Goal: Task Accomplishment & Management: Use online tool/utility

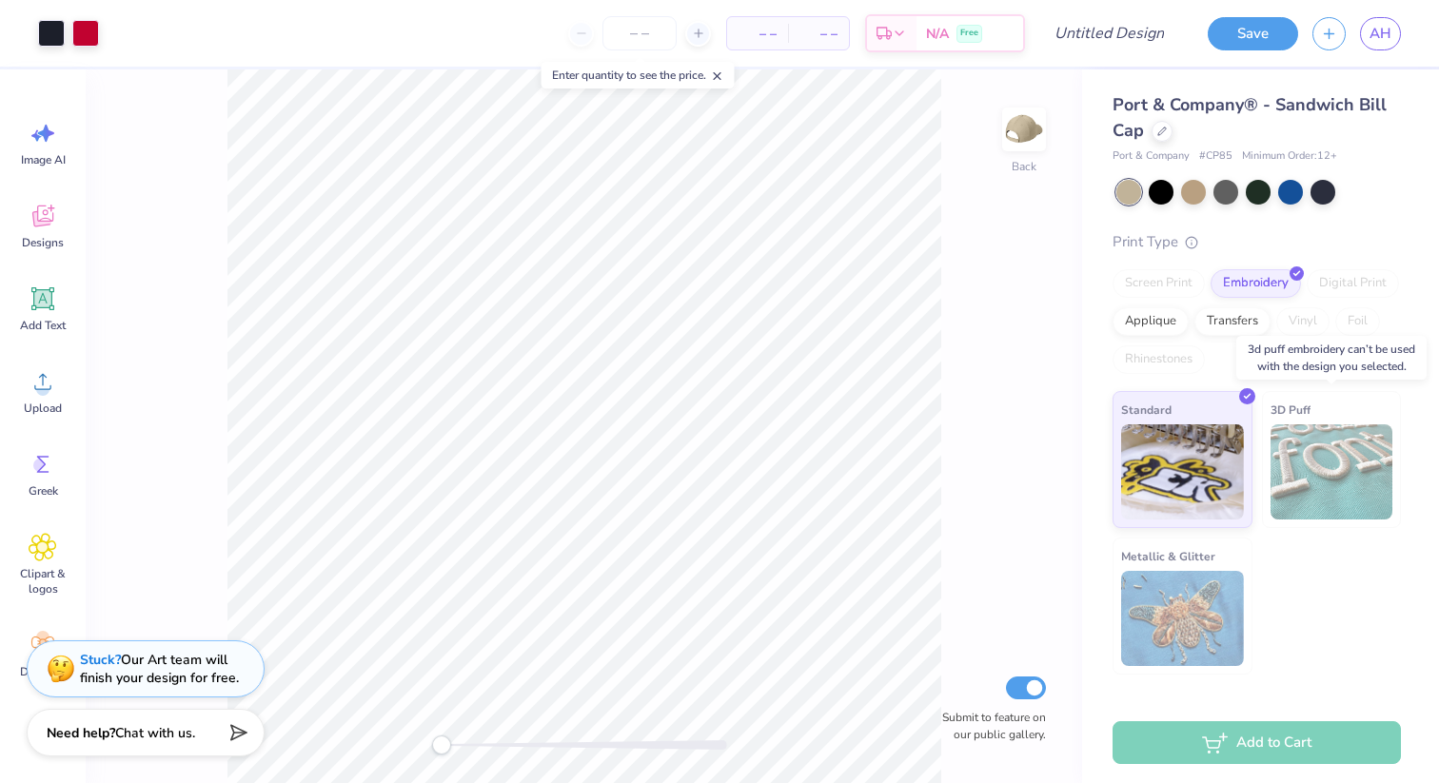
click at [1312, 485] on img at bounding box center [1332, 472] width 123 height 95
click at [1284, 408] on span "3D Puff" at bounding box center [1291, 410] width 40 height 20
click at [1165, 403] on span "Standard" at bounding box center [1146, 407] width 50 height 20
click at [1177, 604] on img at bounding box center [1182, 618] width 123 height 95
click at [1170, 134] on div at bounding box center [1162, 129] width 21 height 21
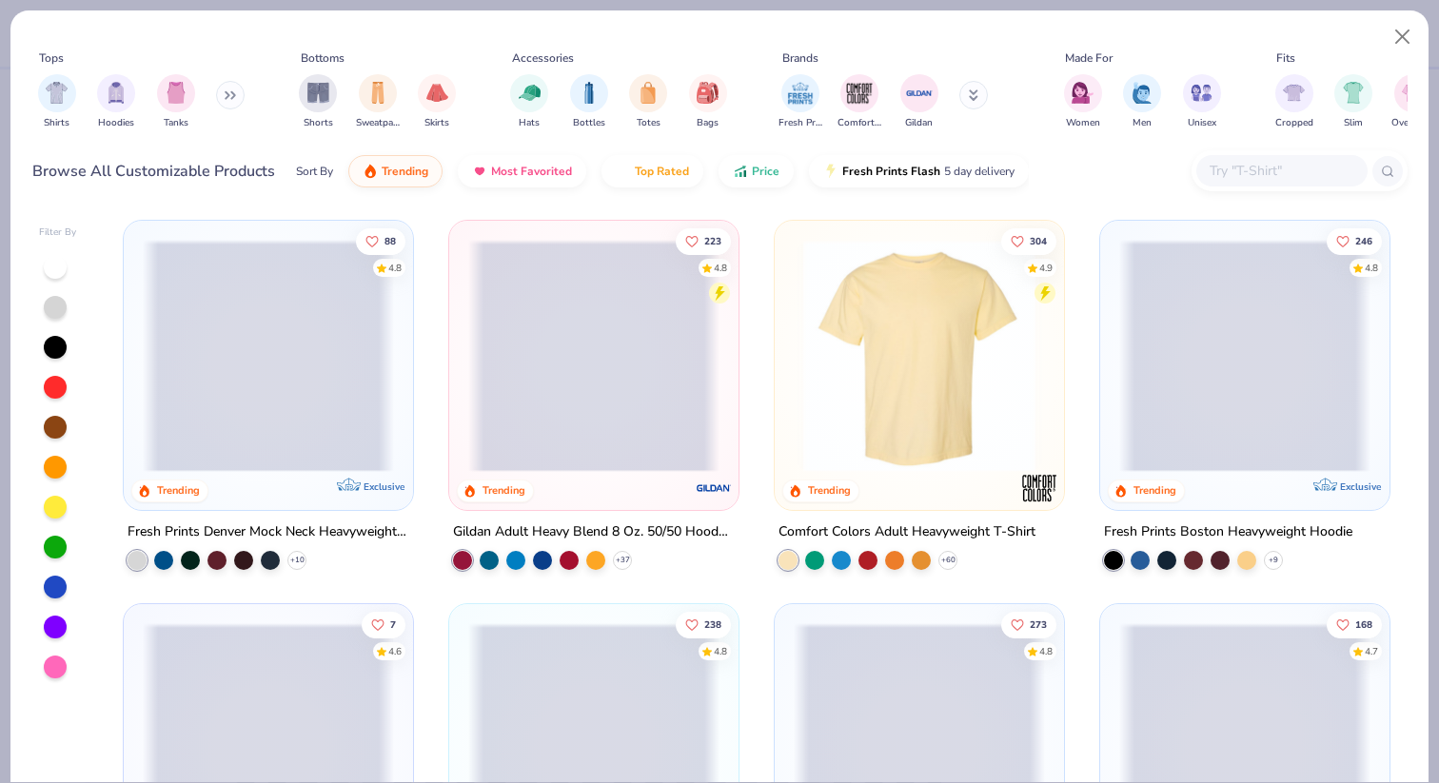
click at [231, 88] on button at bounding box center [230, 95] width 29 height 29
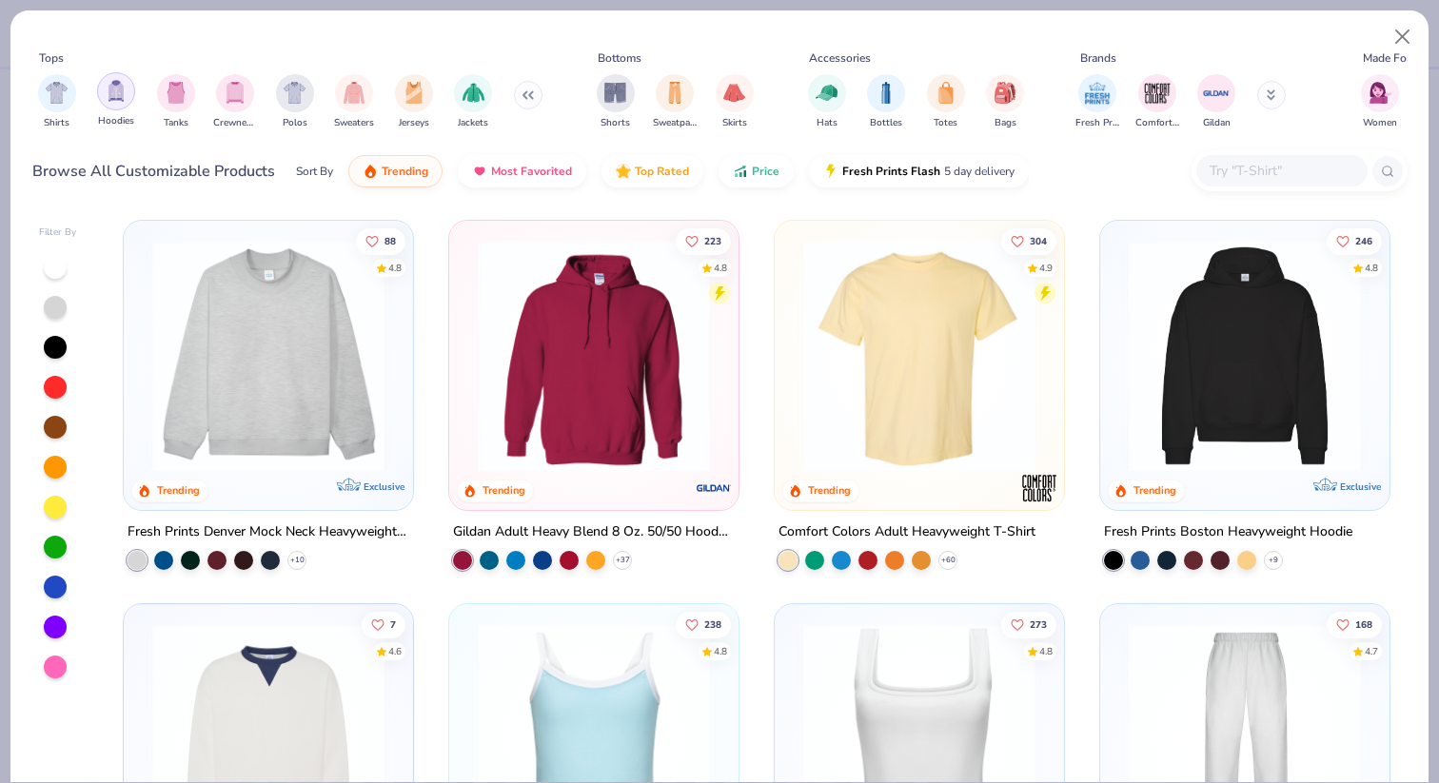
click at [109, 92] on img "filter for Hoodies" at bounding box center [116, 91] width 21 height 22
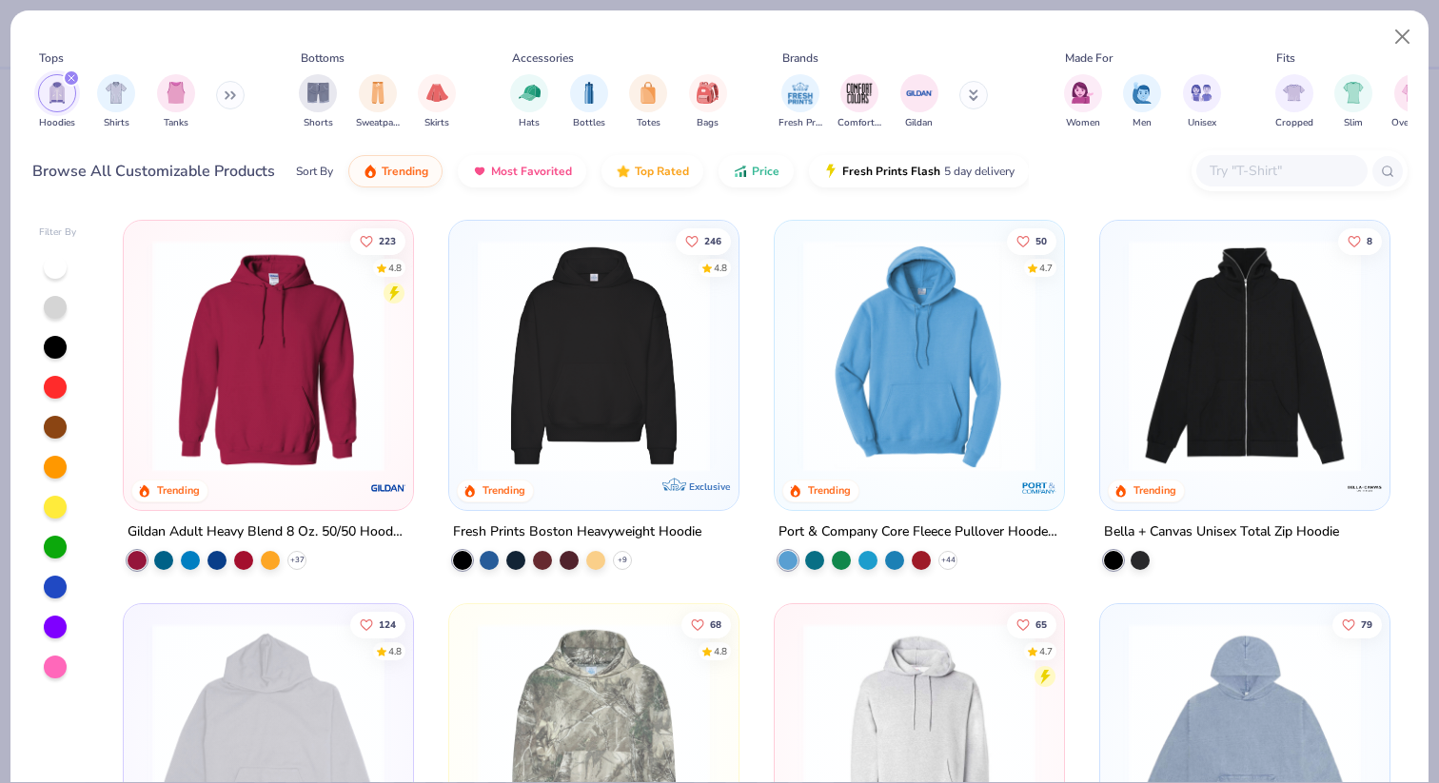
click at [559, 391] on img at bounding box center [593, 356] width 251 height 232
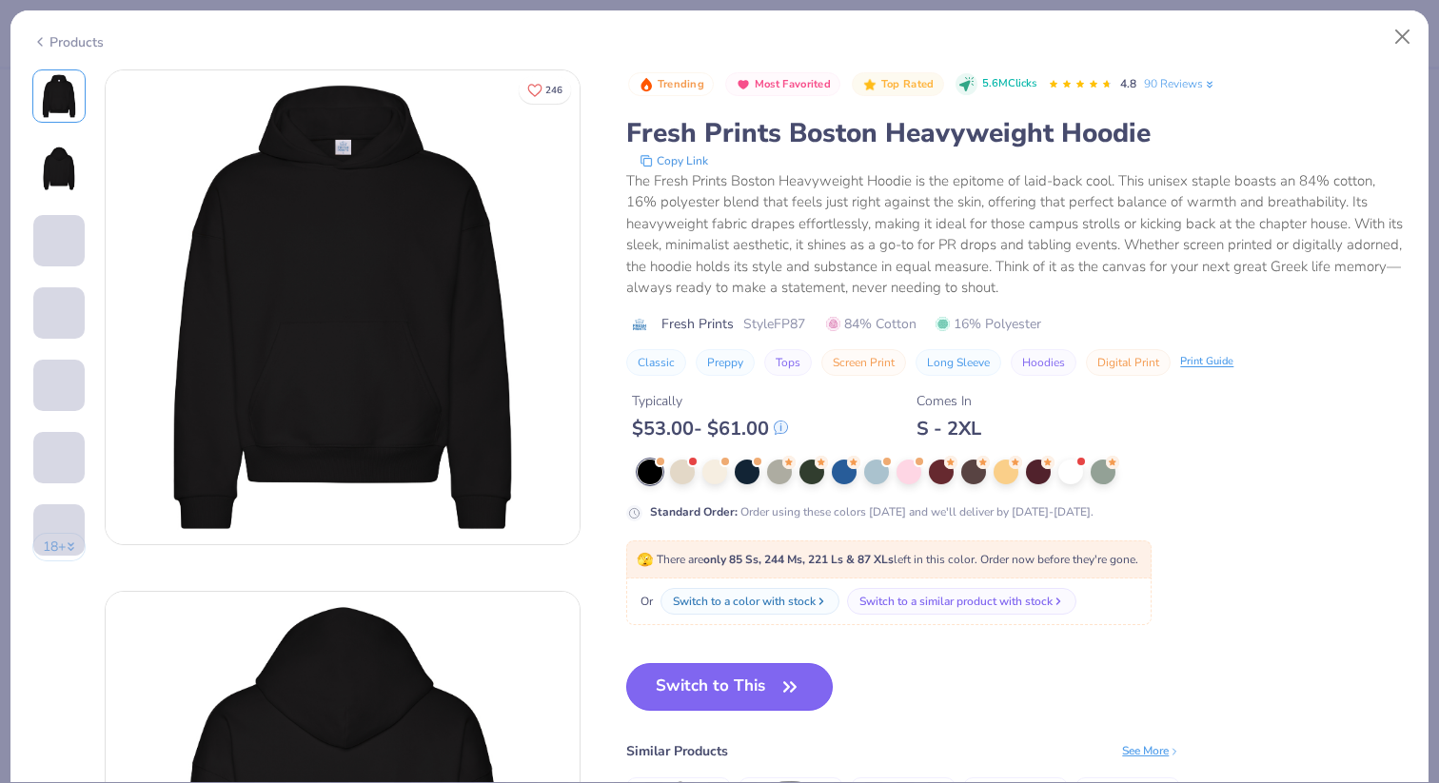
click at [739, 672] on button "Switch to This" at bounding box center [729, 687] width 207 height 48
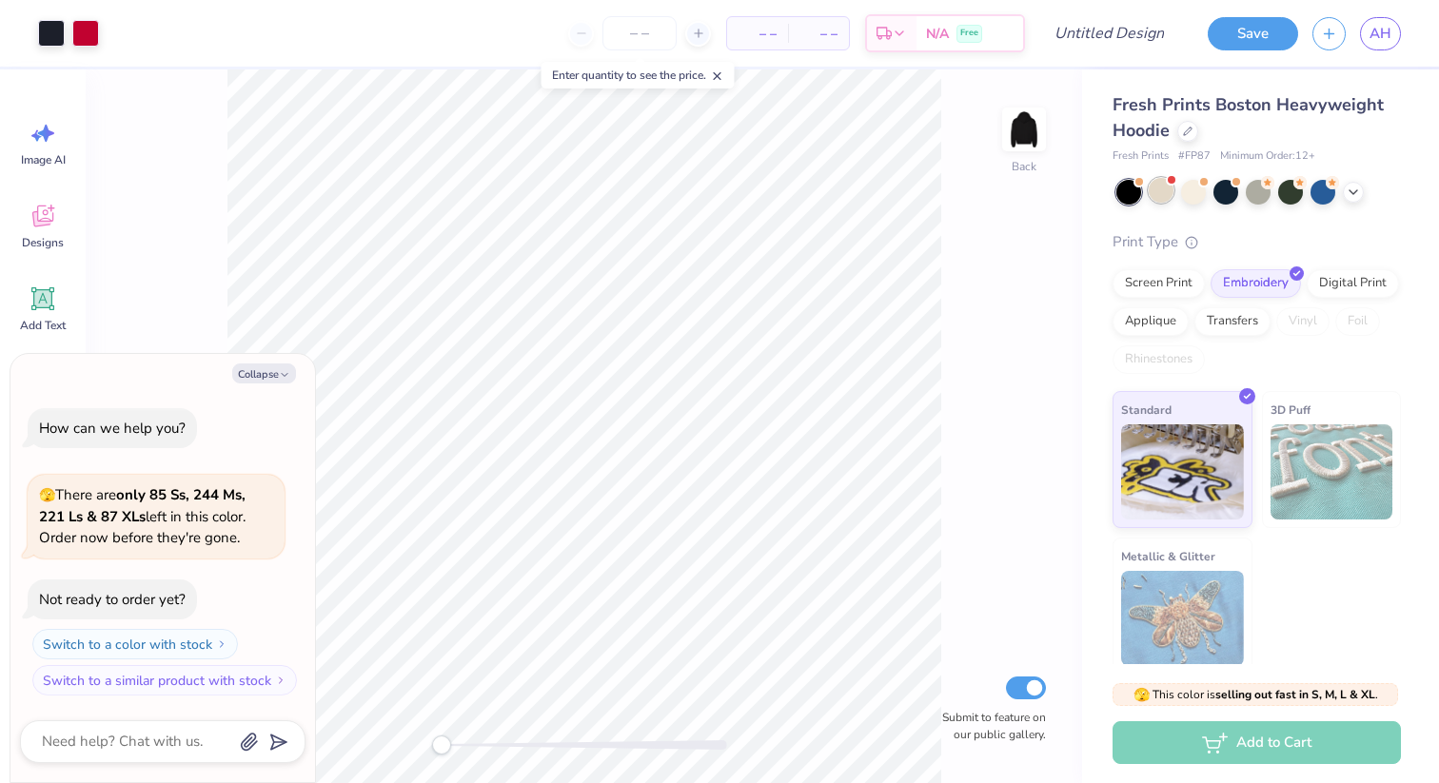
click at [1160, 198] on div at bounding box center [1161, 190] width 25 height 25
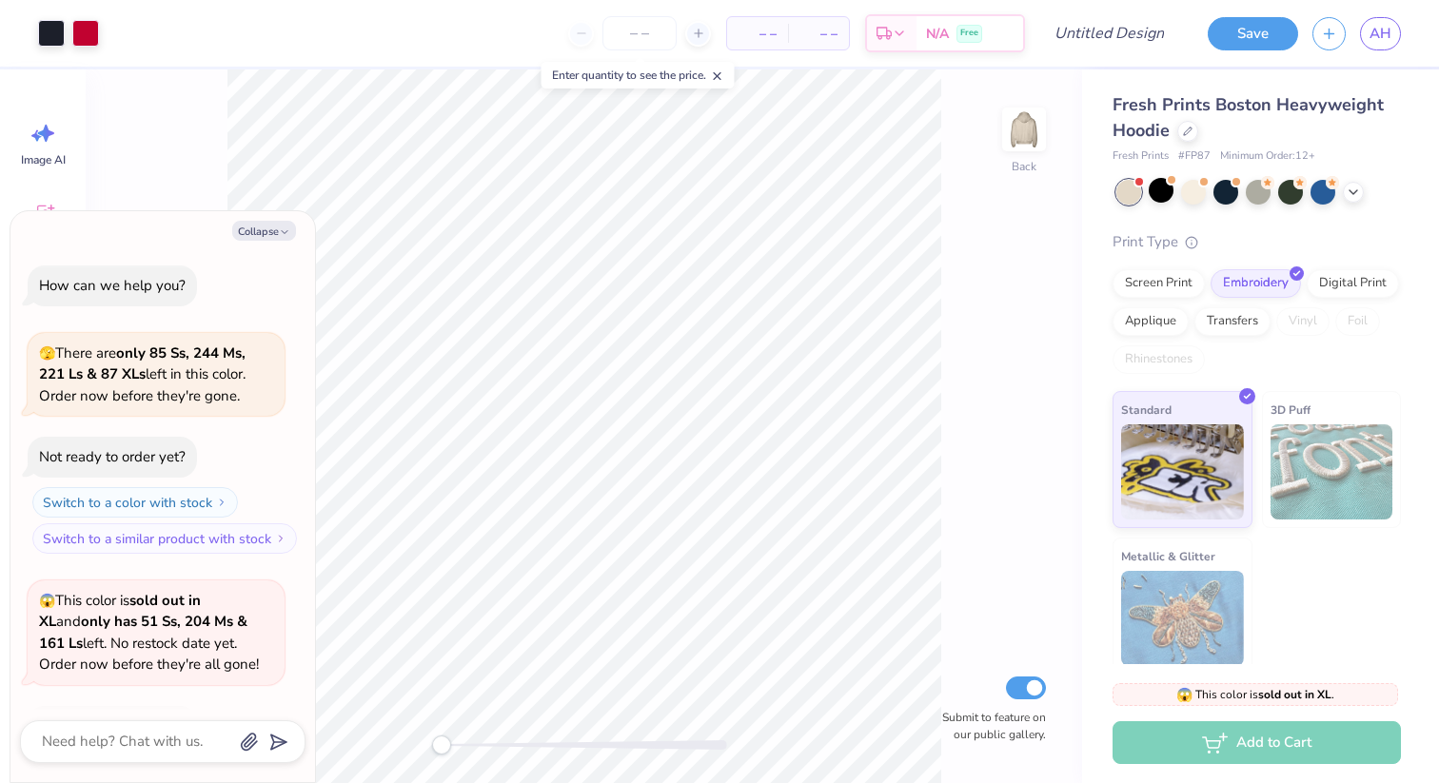
scroll to position [127, 0]
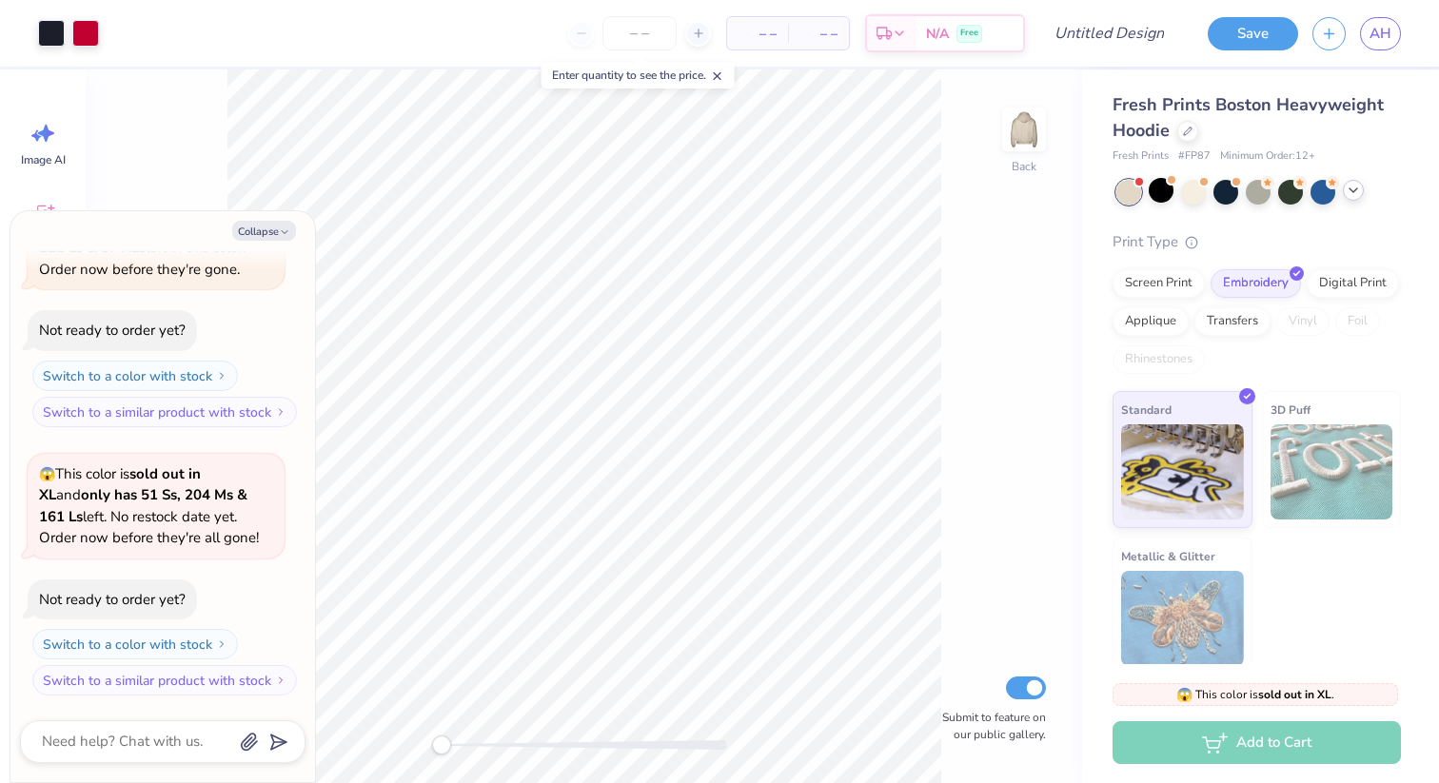
click at [1352, 190] on polyline at bounding box center [1354, 190] width 8 height 4
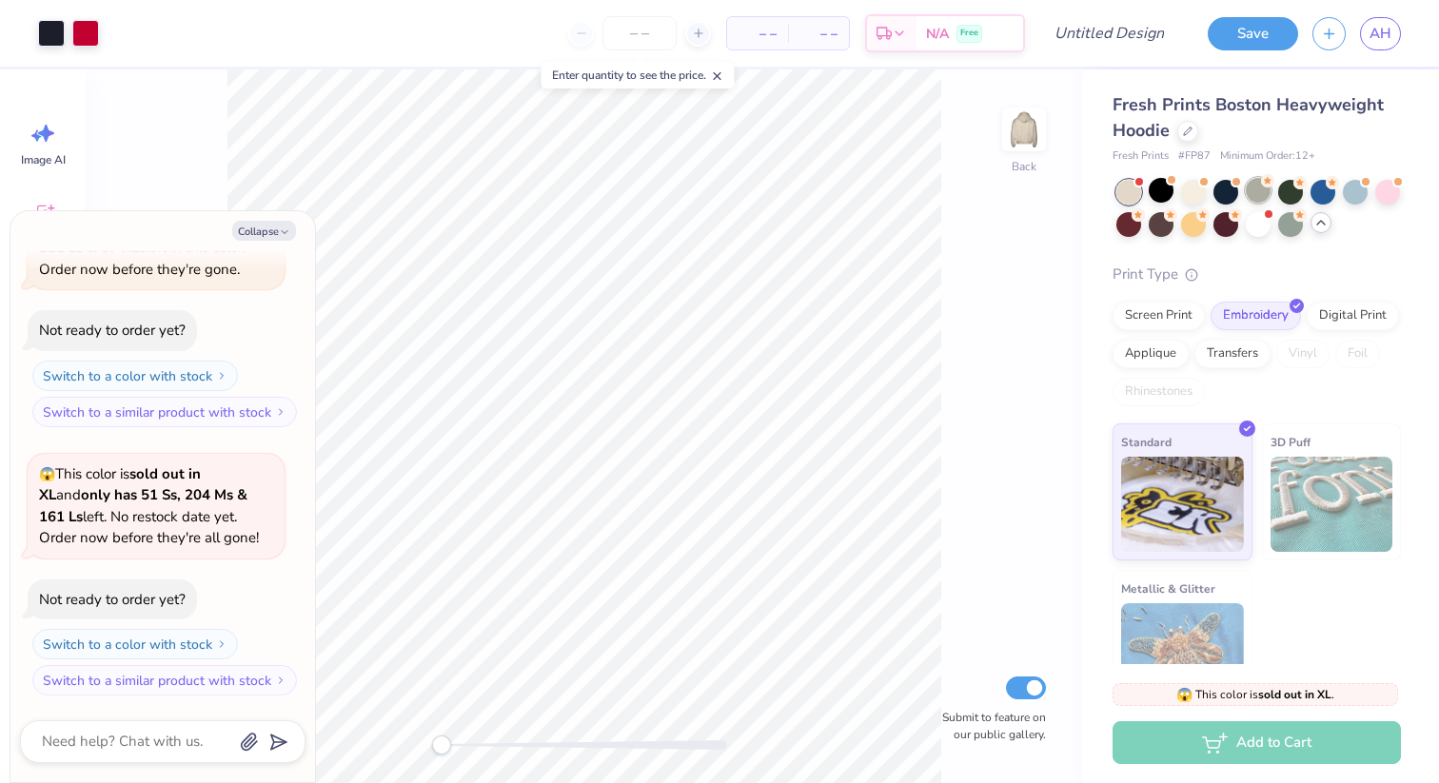
click at [1257, 189] on div at bounding box center [1258, 190] width 25 height 25
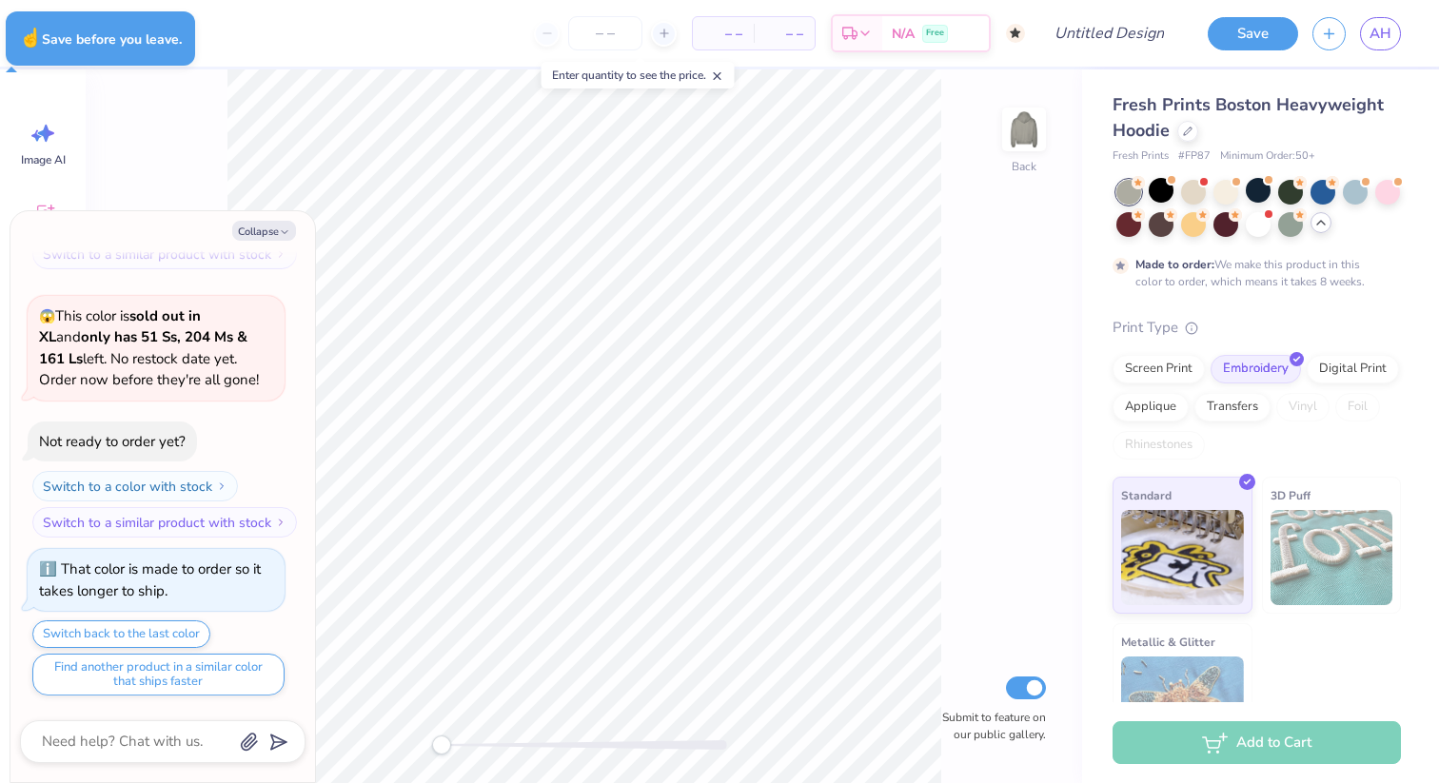
type textarea "x"
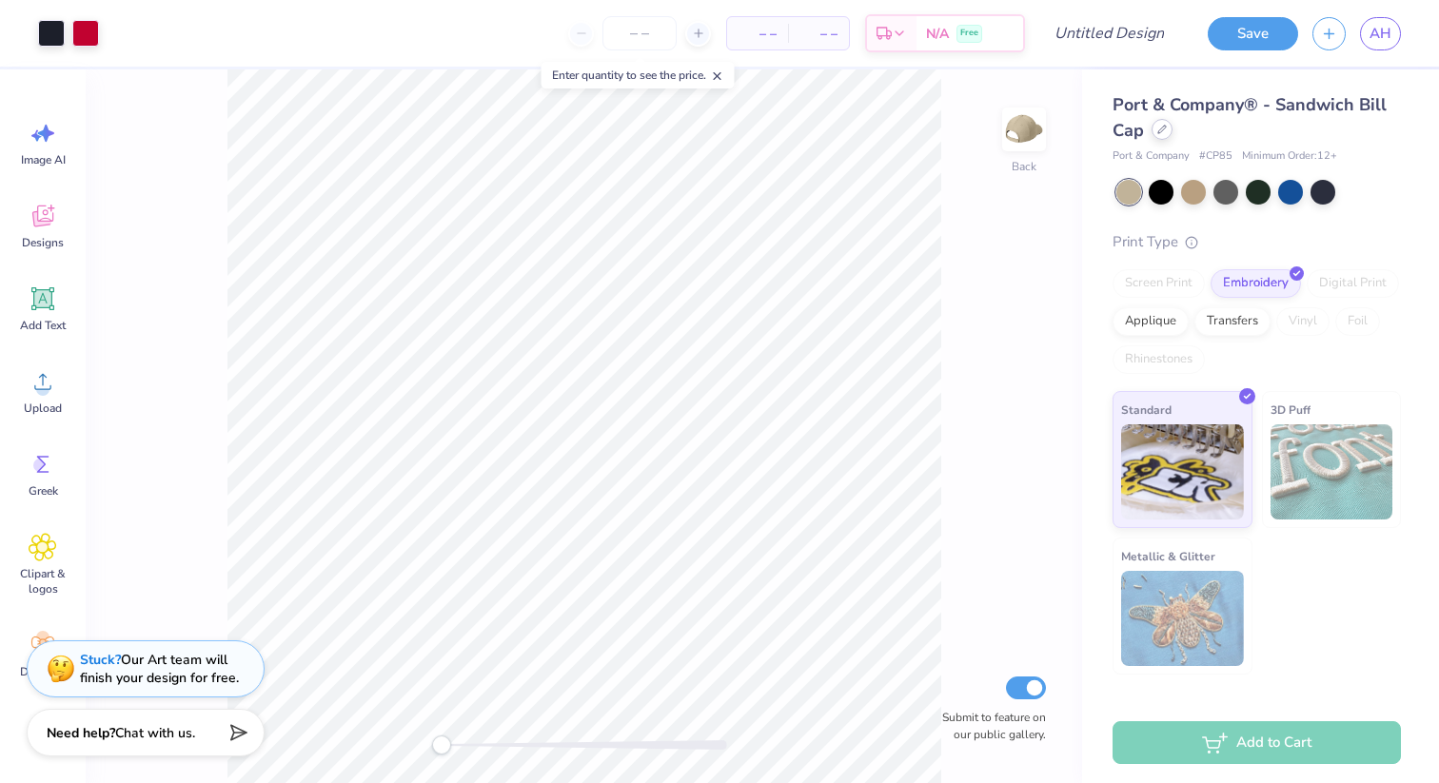
click at [1162, 127] on icon at bounding box center [1162, 130] width 8 height 8
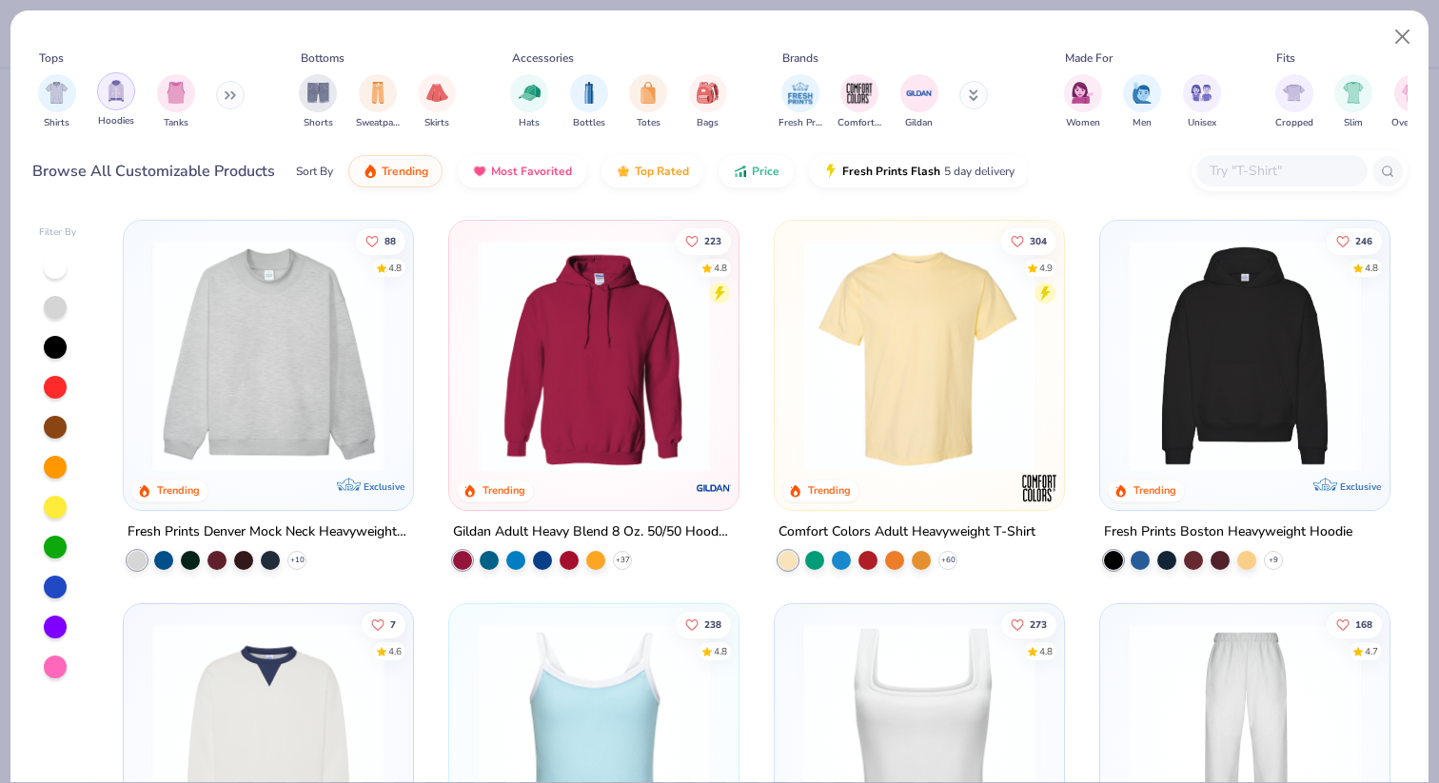
click at [102, 95] on div "filter for Hoodies" at bounding box center [116, 91] width 38 height 38
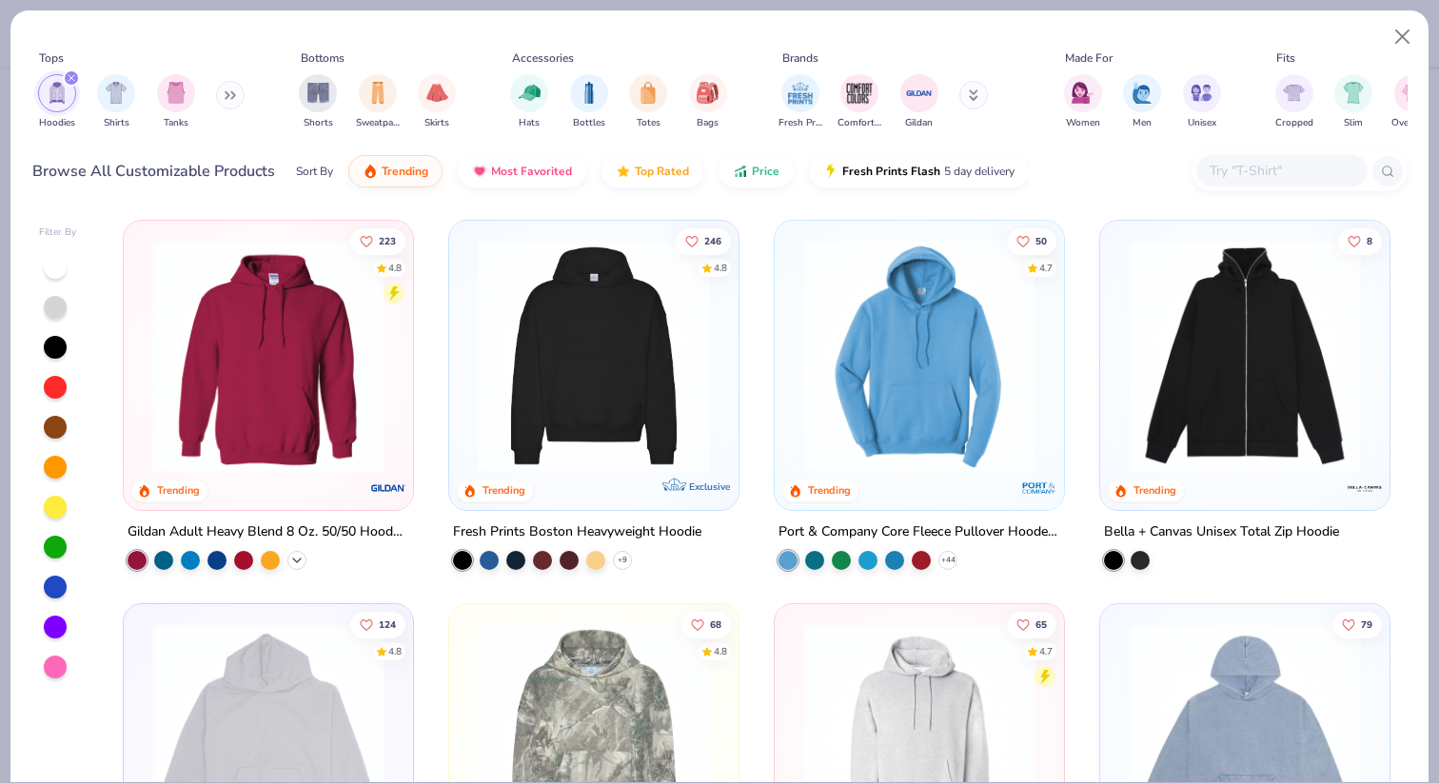
click at [297, 553] on icon at bounding box center [296, 560] width 15 height 15
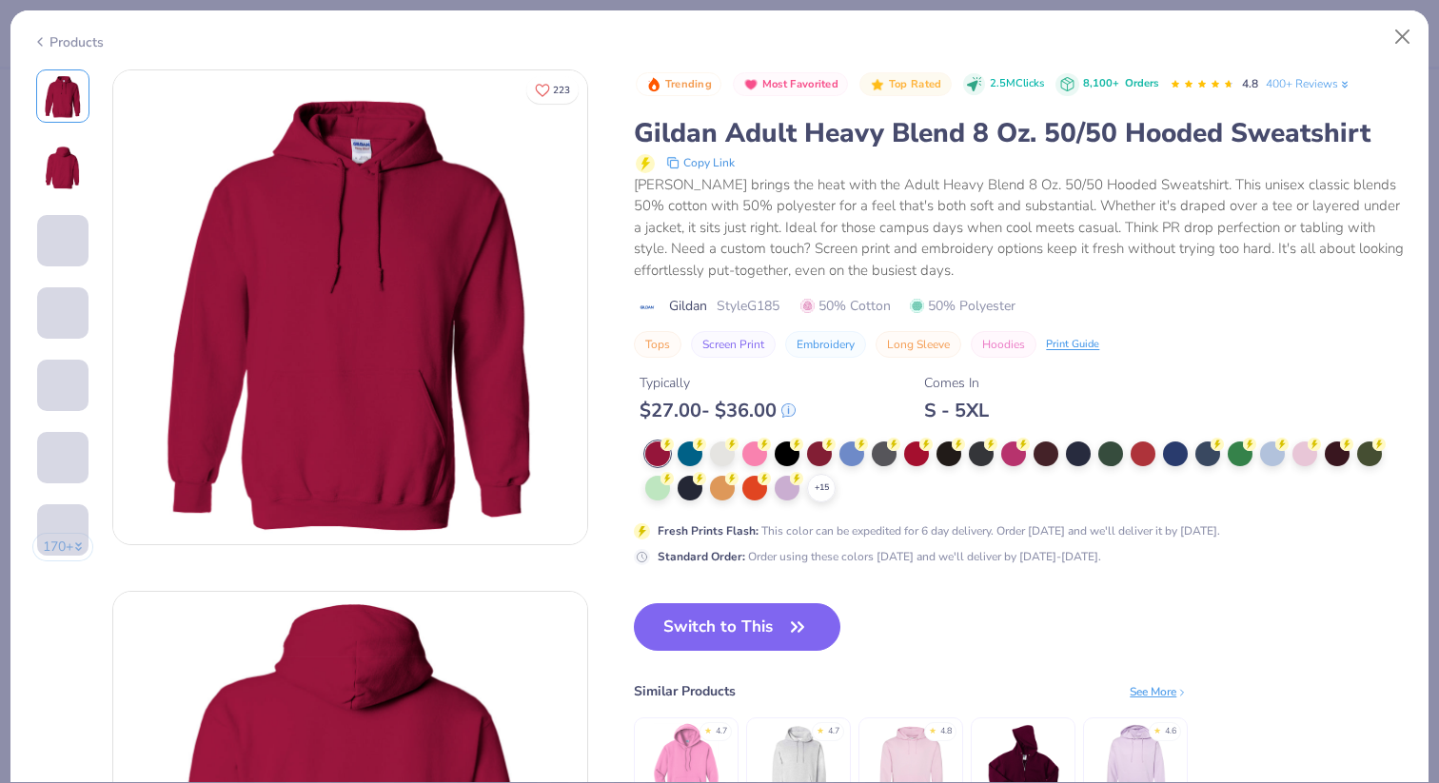
click at [741, 448] on div "+ 15" at bounding box center [1020, 472] width 750 height 61
click at [724, 448] on div at bounding box center [722, 452] width 25 height 25
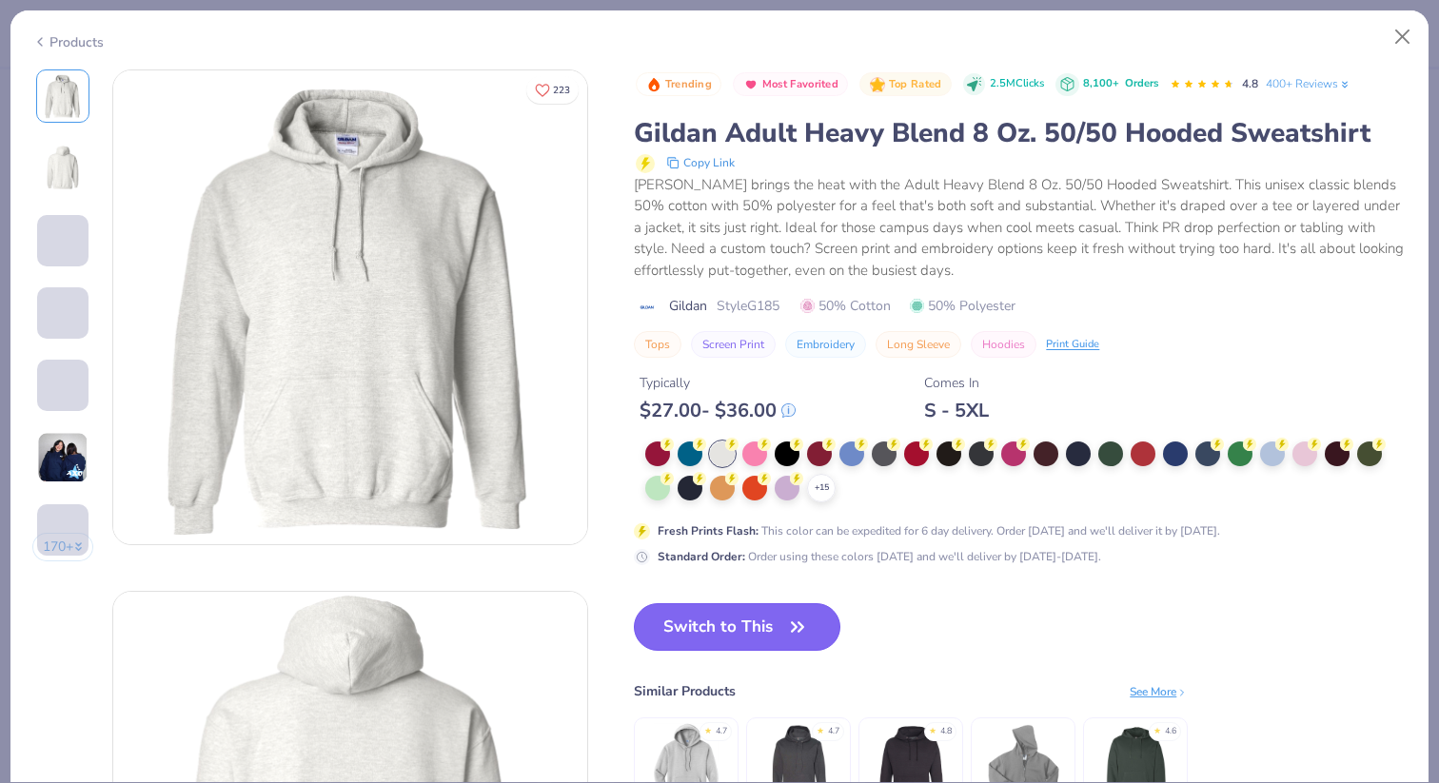
click at [741, 609] on button "Switch to This" at bounding box center [737, 627] width 207 height 48
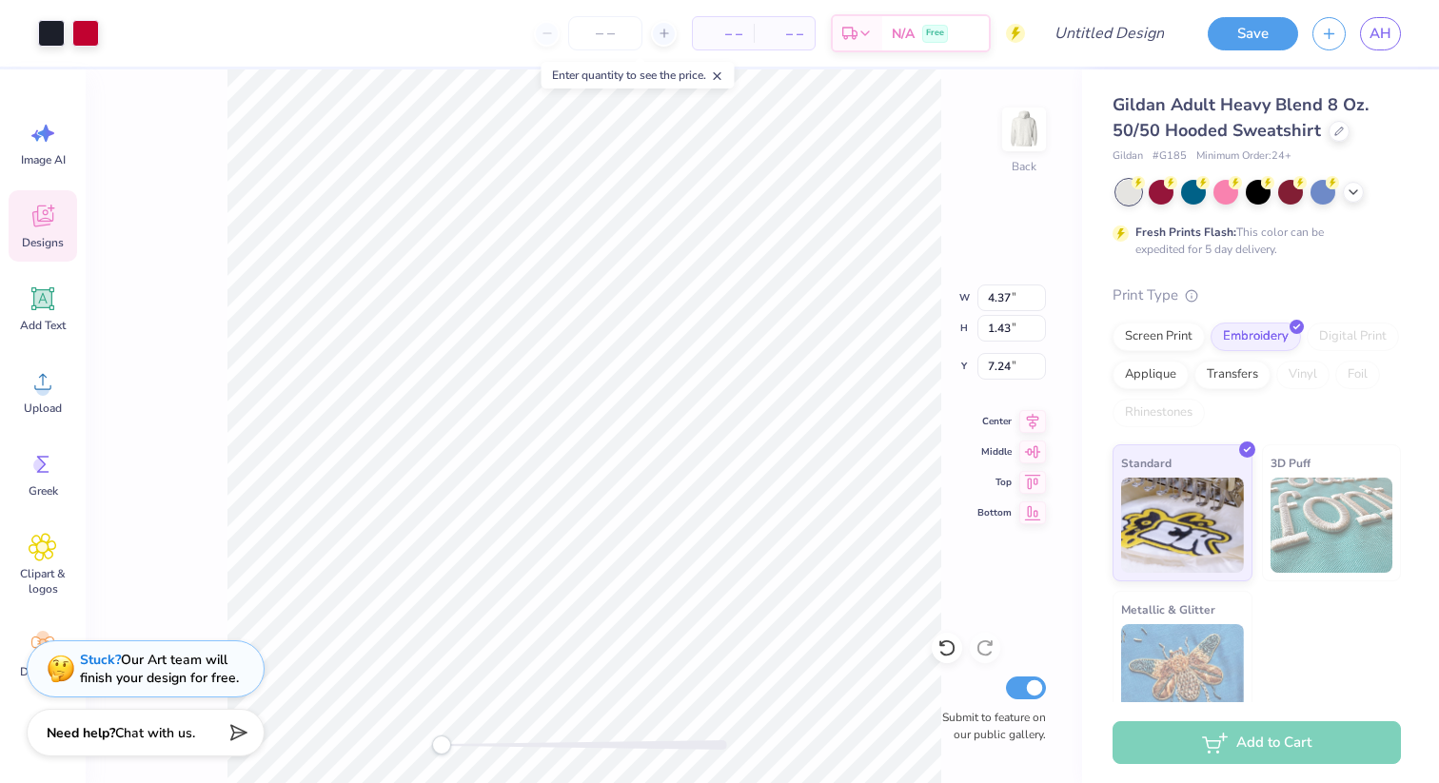
type input "7.25"
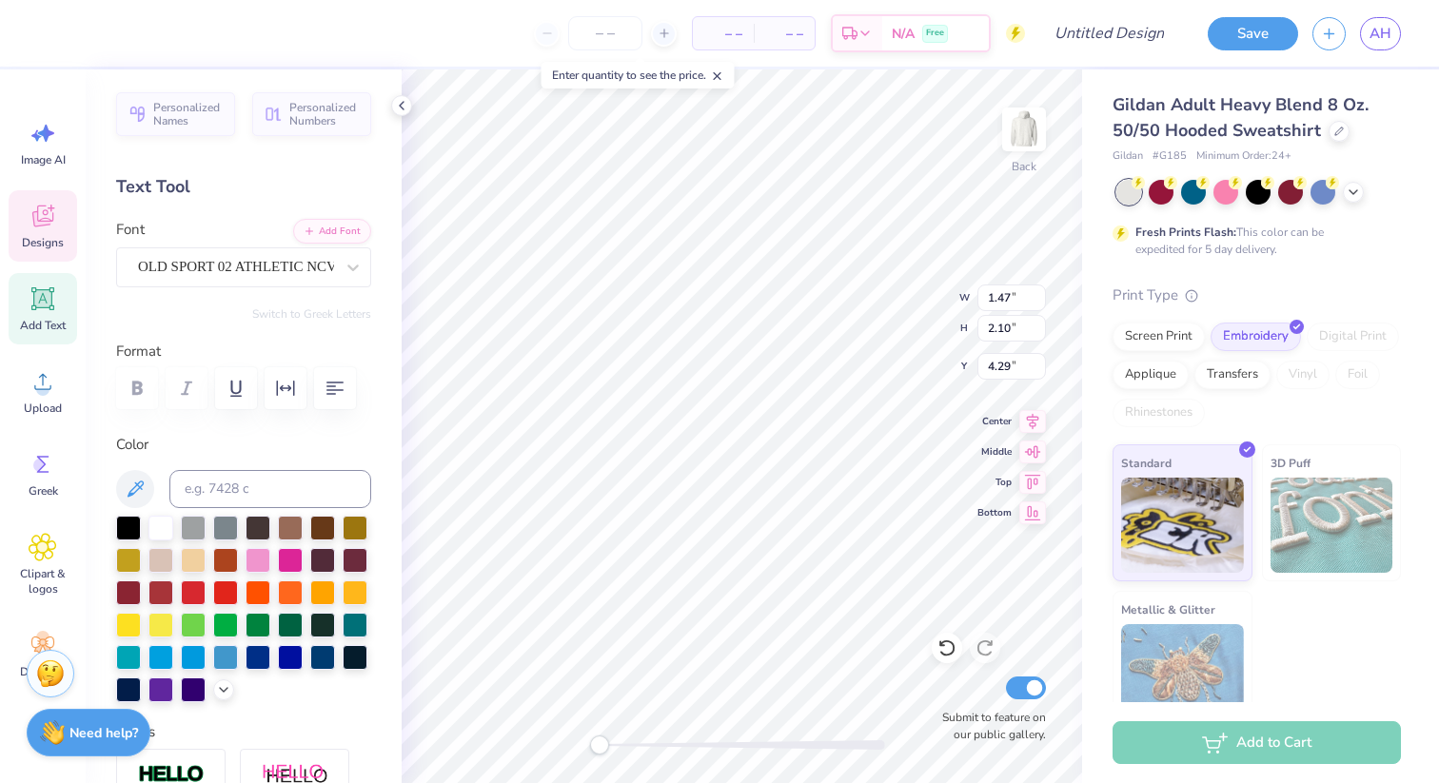
type input "2.20"
type input "2.45"
type input "5.04"
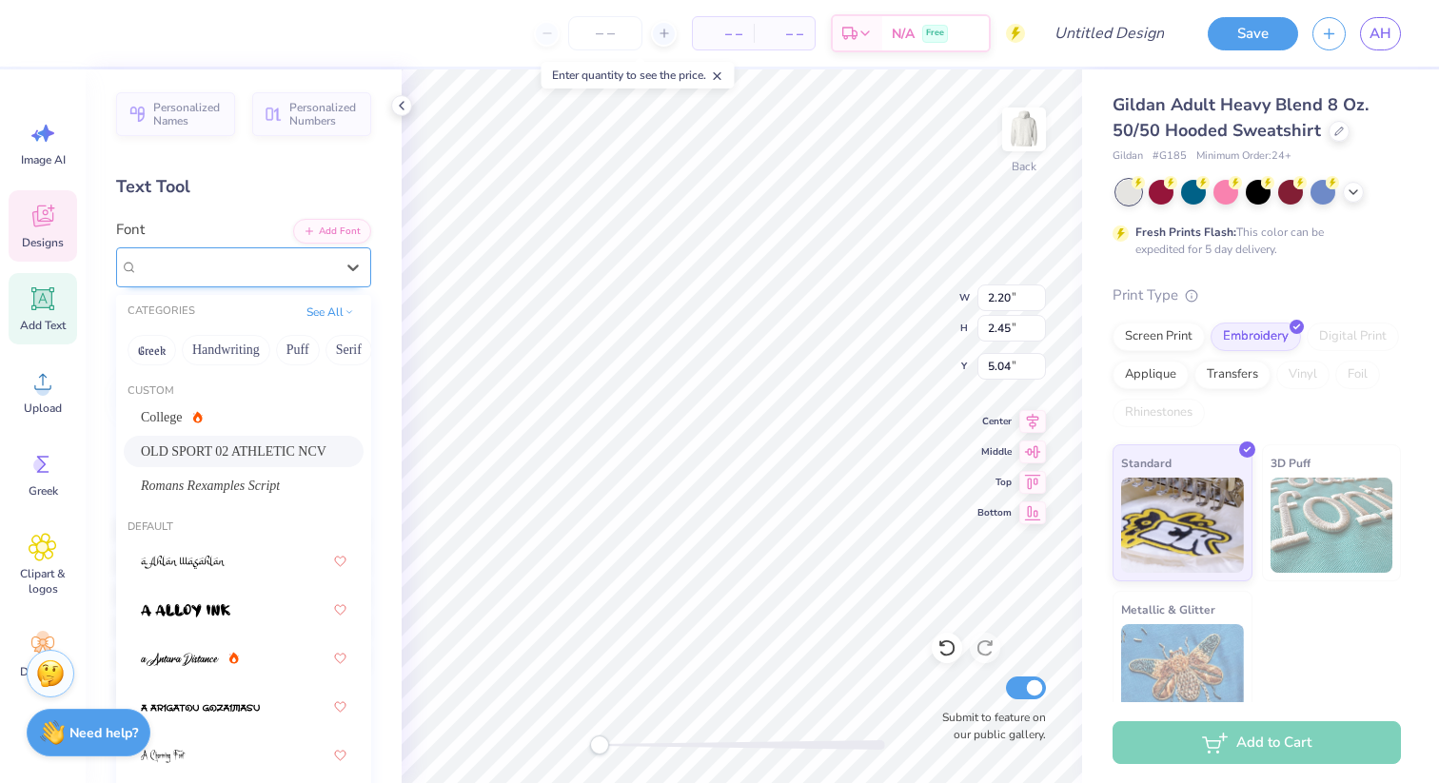
click at [285, 269] on div "OLD SPORT 02 ATHLETIC NCV" at bounding box center [236, 267] width 200 height 30
click at [300, 448] on span "OLD SPORT 02 ATHLETIC NCV" at bounding box center [234, 452] width 186 height 20
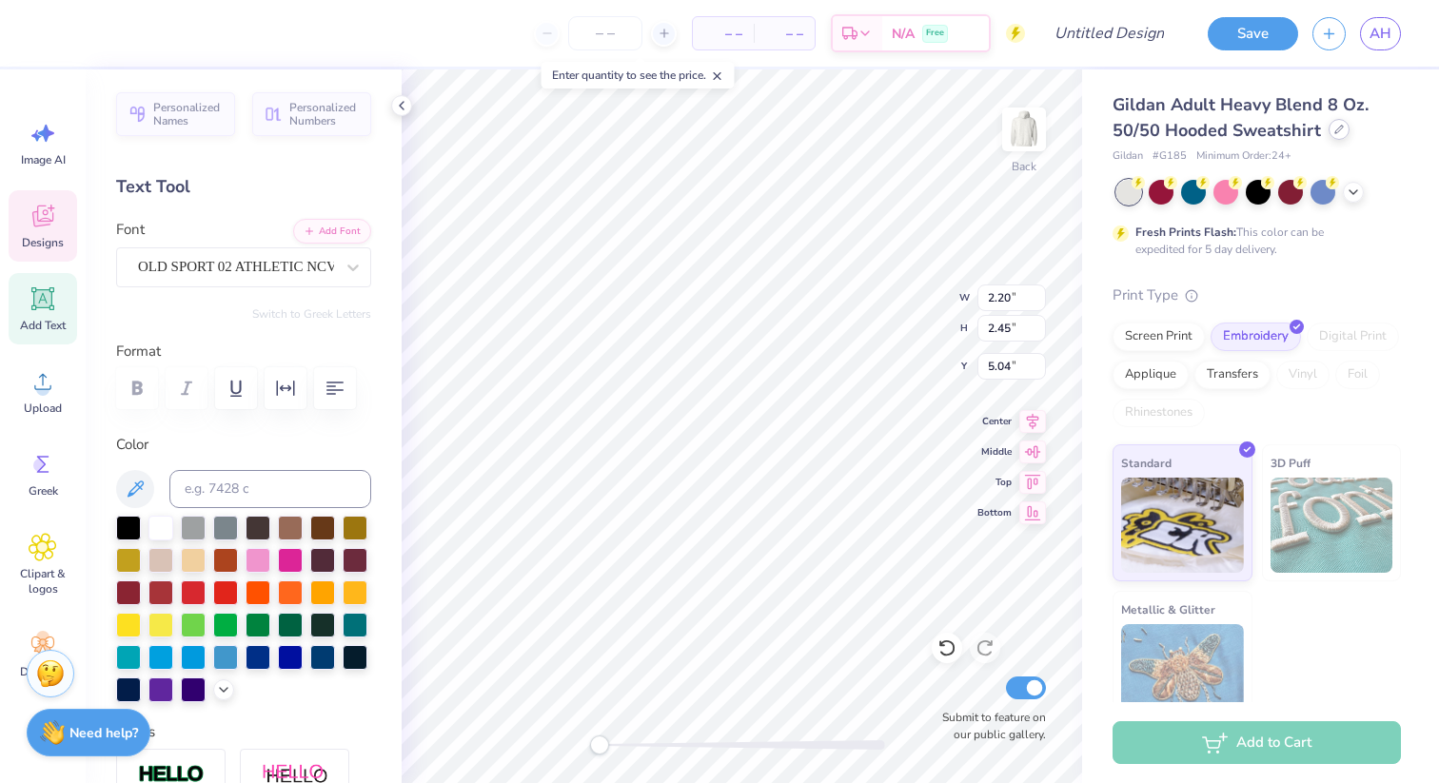
click at [1335, 134] on div at bounding box center [1339, 129] width 21 height 21
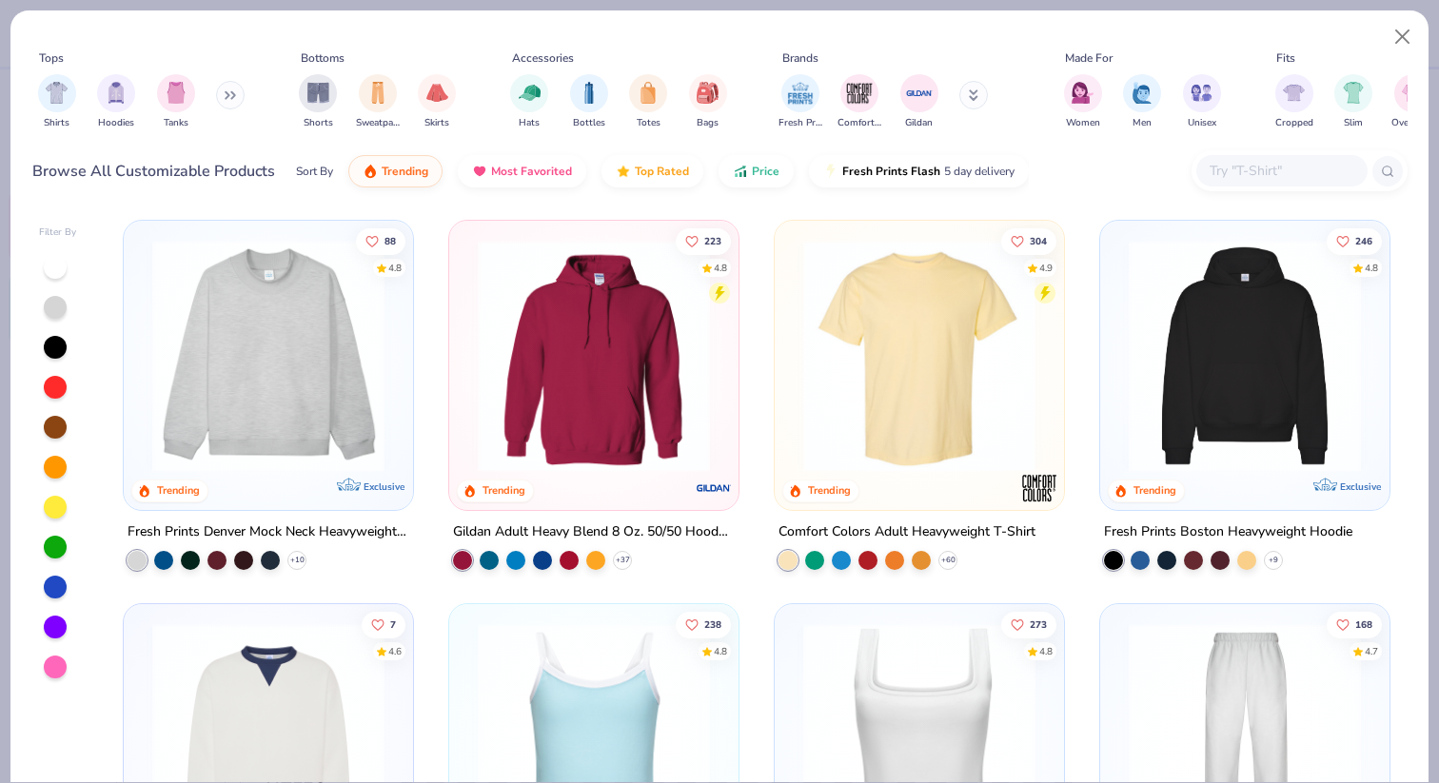
scroll to position [9, 0]
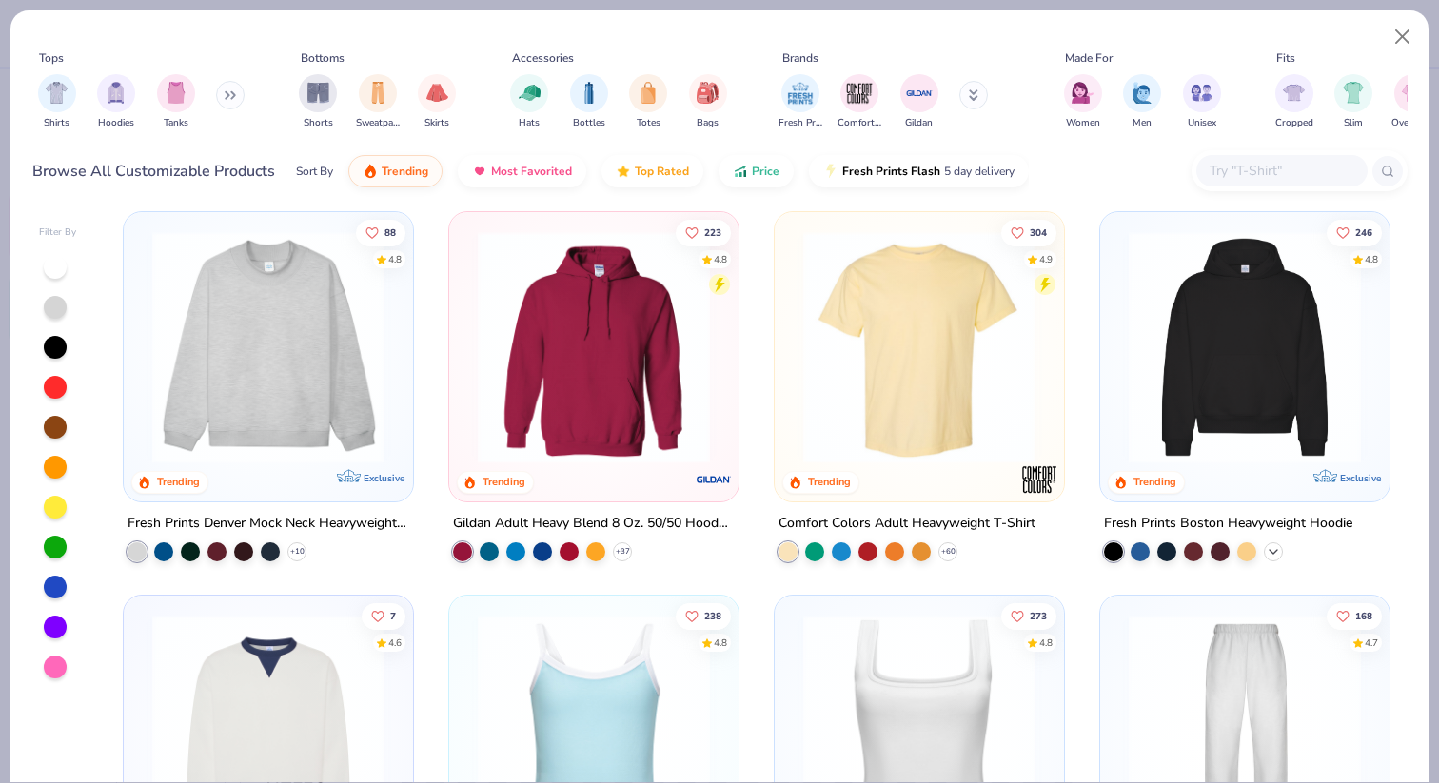
click at [1269, 552] on icon at bounding box center [1273, 551] width 15 height 15
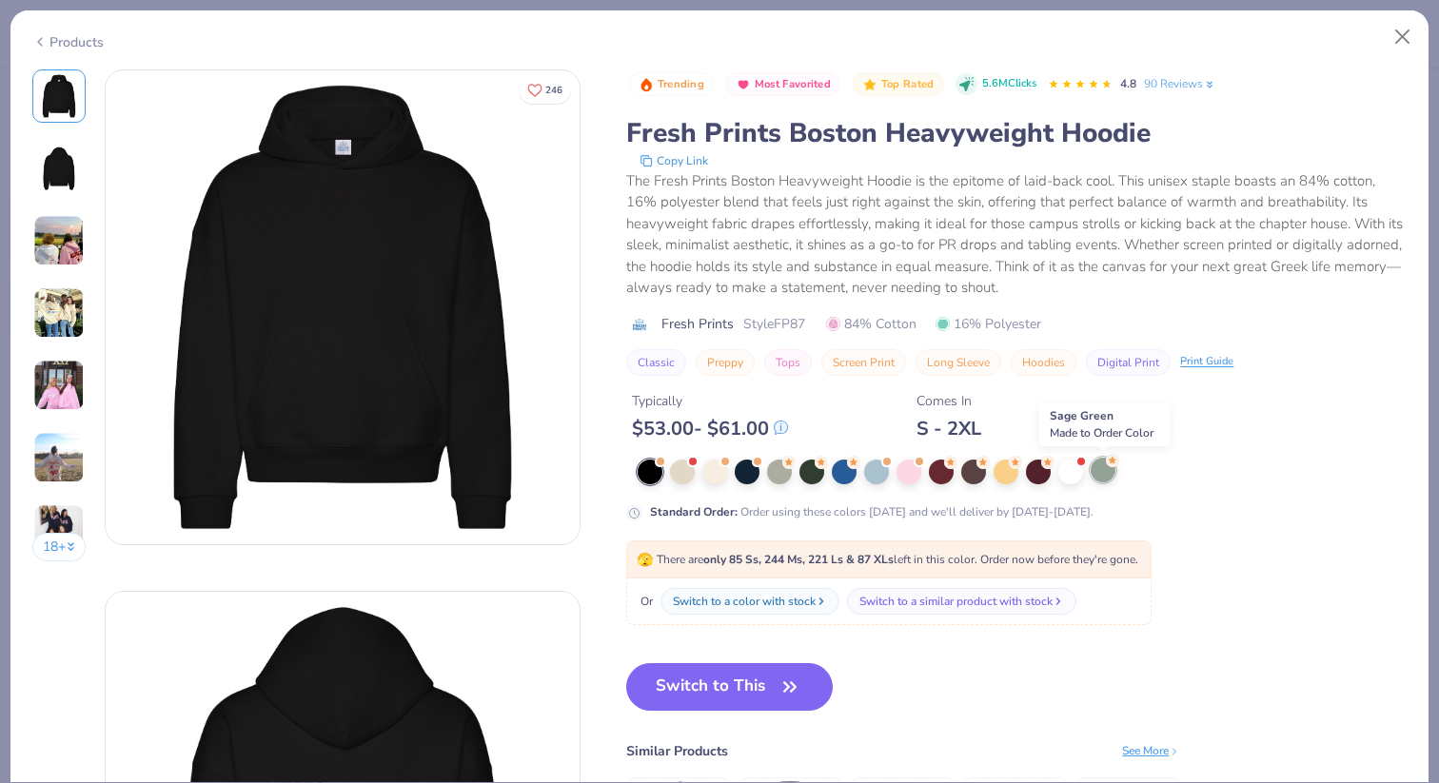
click at [1107, 472] on div at bounding box center [1103, 470] width 25 height 25
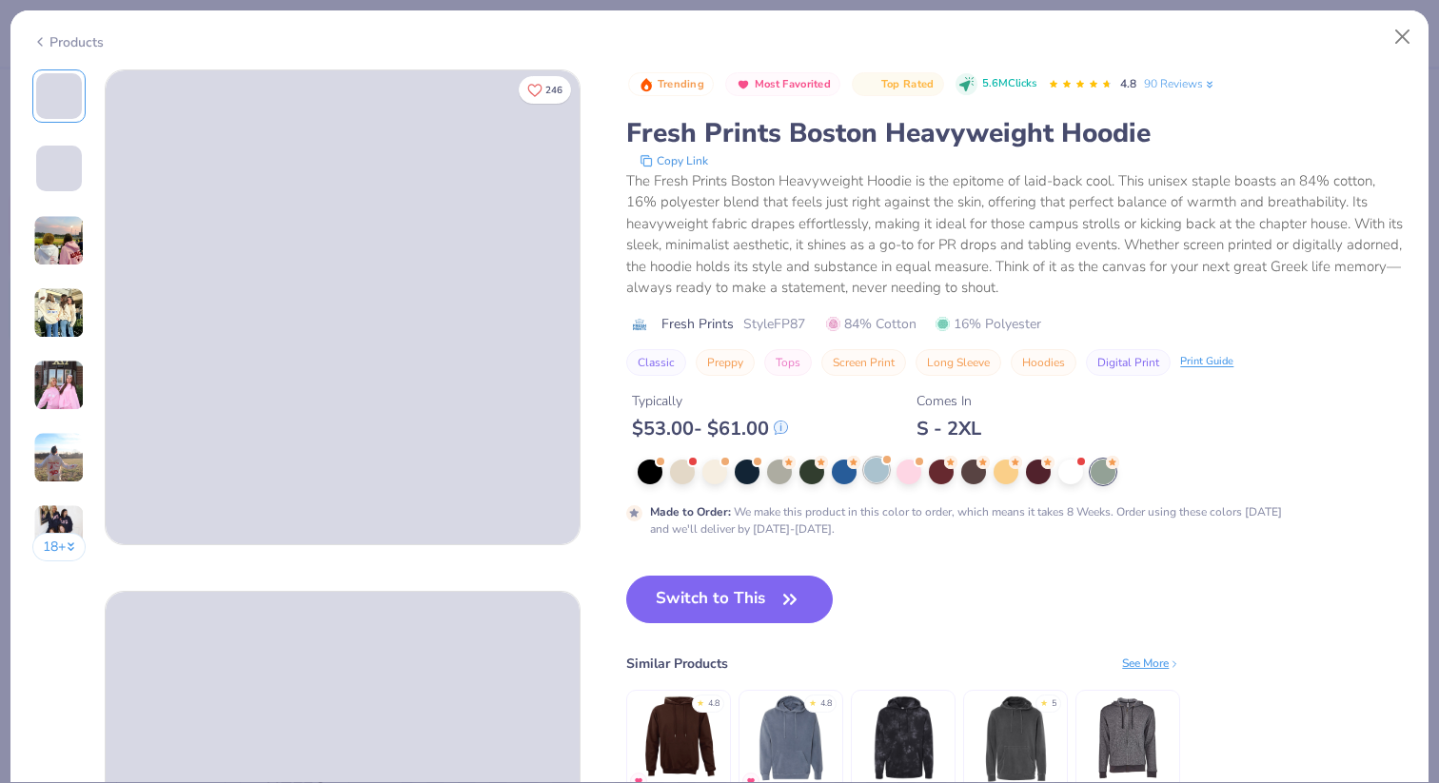
click at [885, 478] on div at bounding box center [876, 470] width 25 height 25
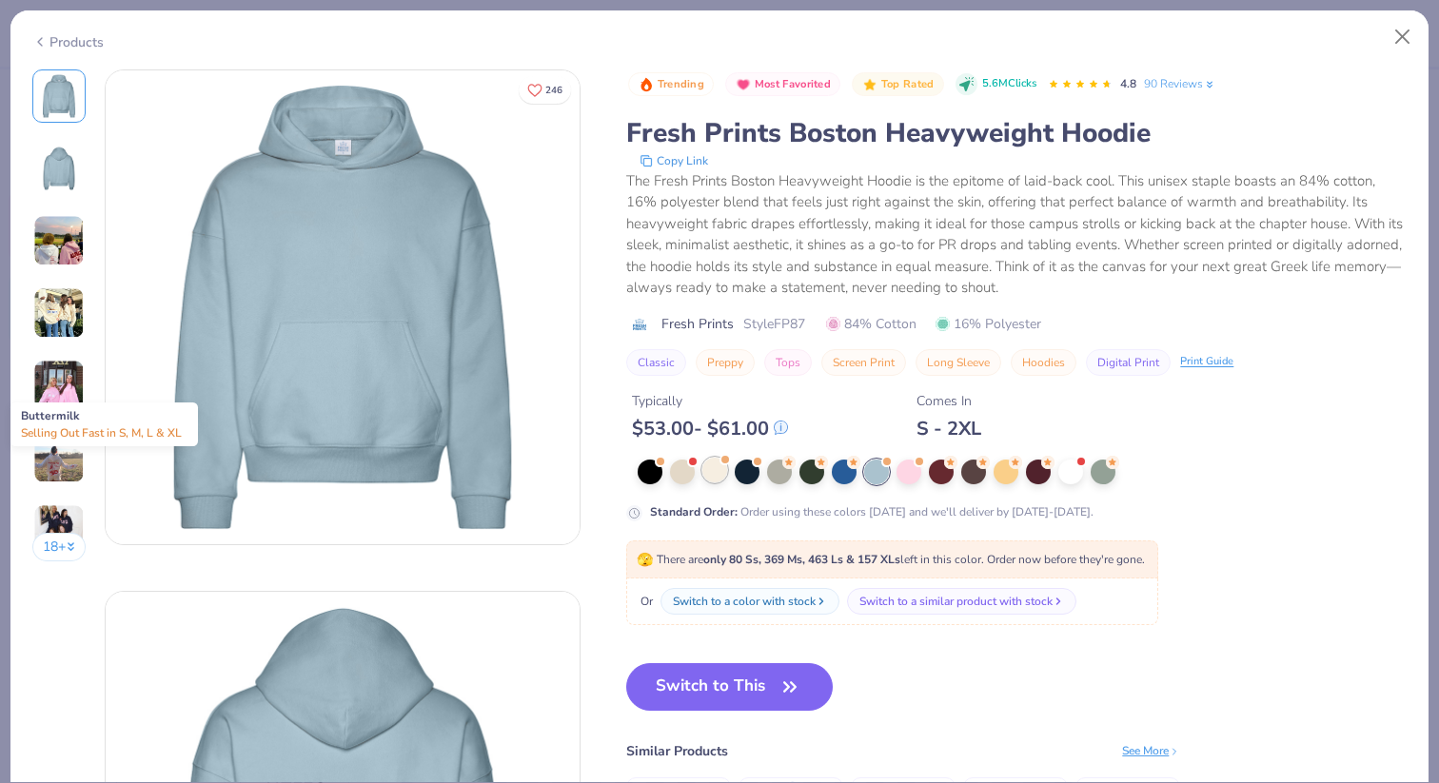
click at [720, 470] on div at bounding box center [714, 470] width 25 height 25
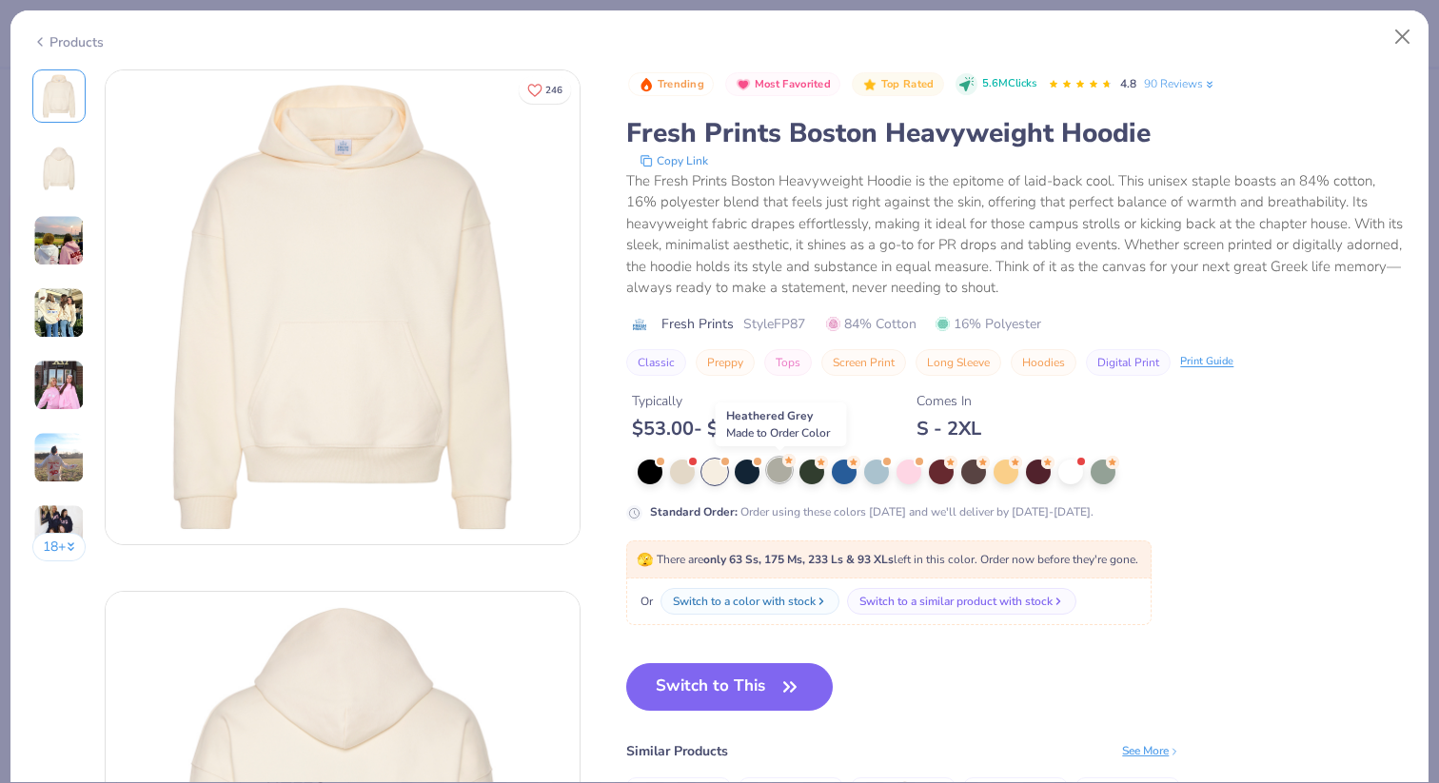
click at [782, 478] on div at bounding box center [779, 470] width 25 height 25
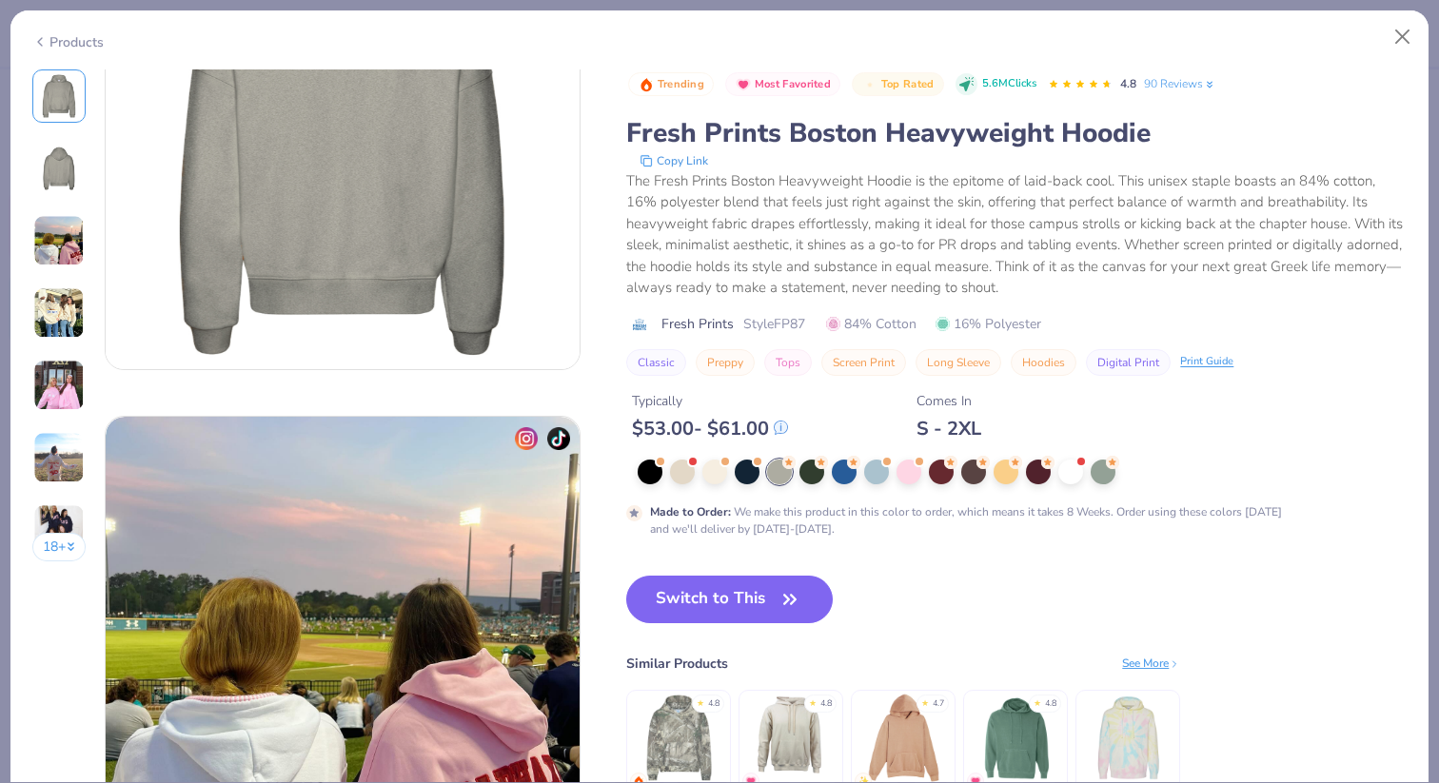
scroll to position [701, 0]
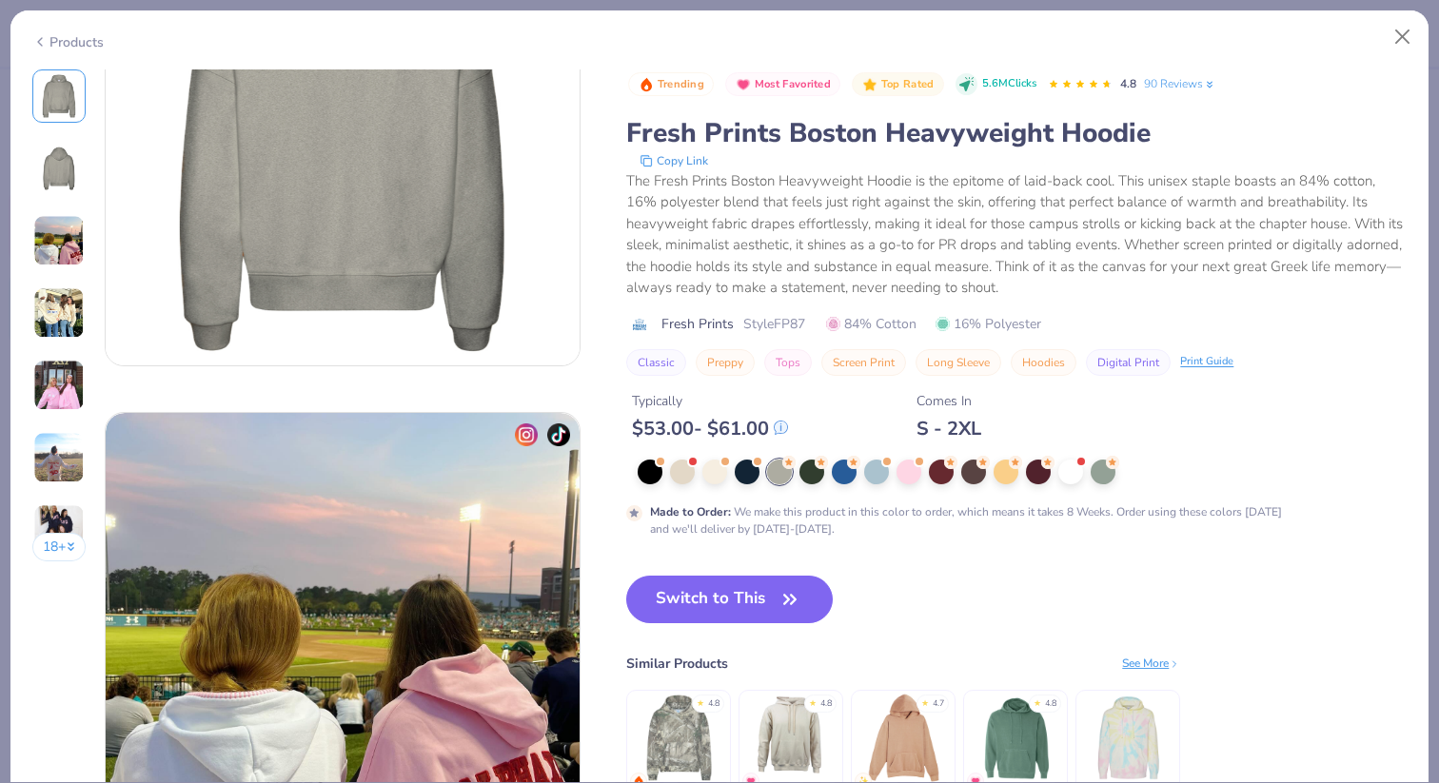
click at [1141, 668] on div "See More" at bounding box center [1151, 663] width 58 height 17
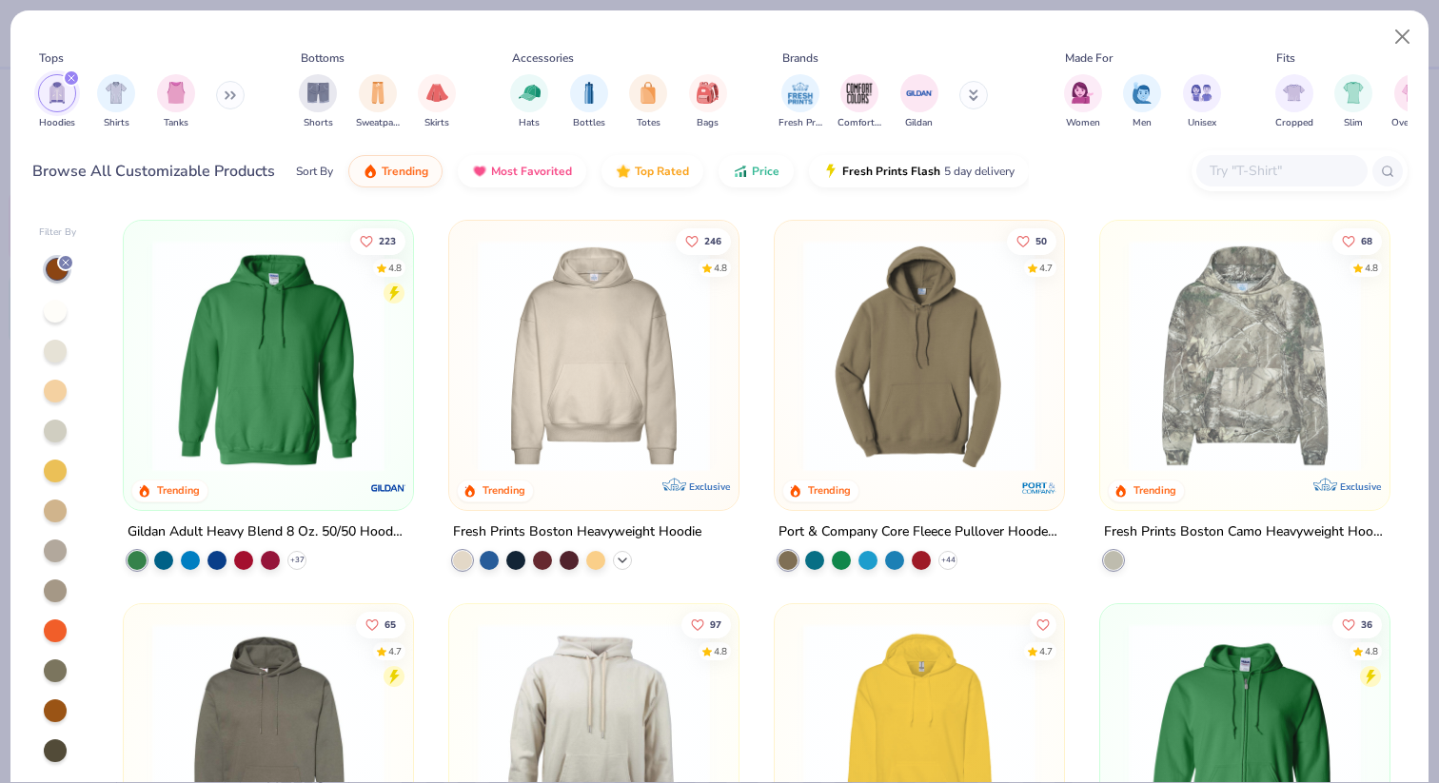
click at [627, 553] on icon at bounding box center [622, 560] width 15 height 15
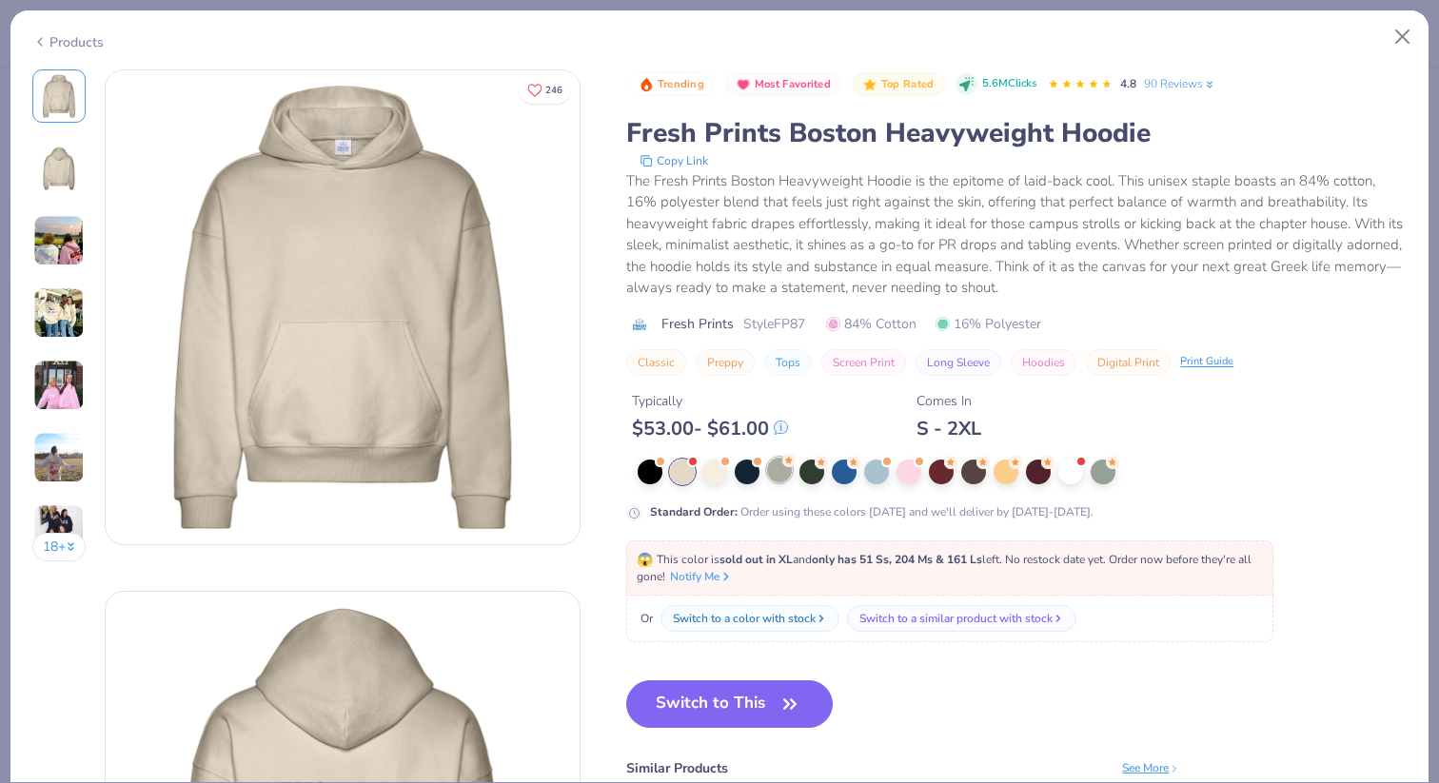
click at [787, 465] on circle at bounding box center [788, 460] width 13 height 13
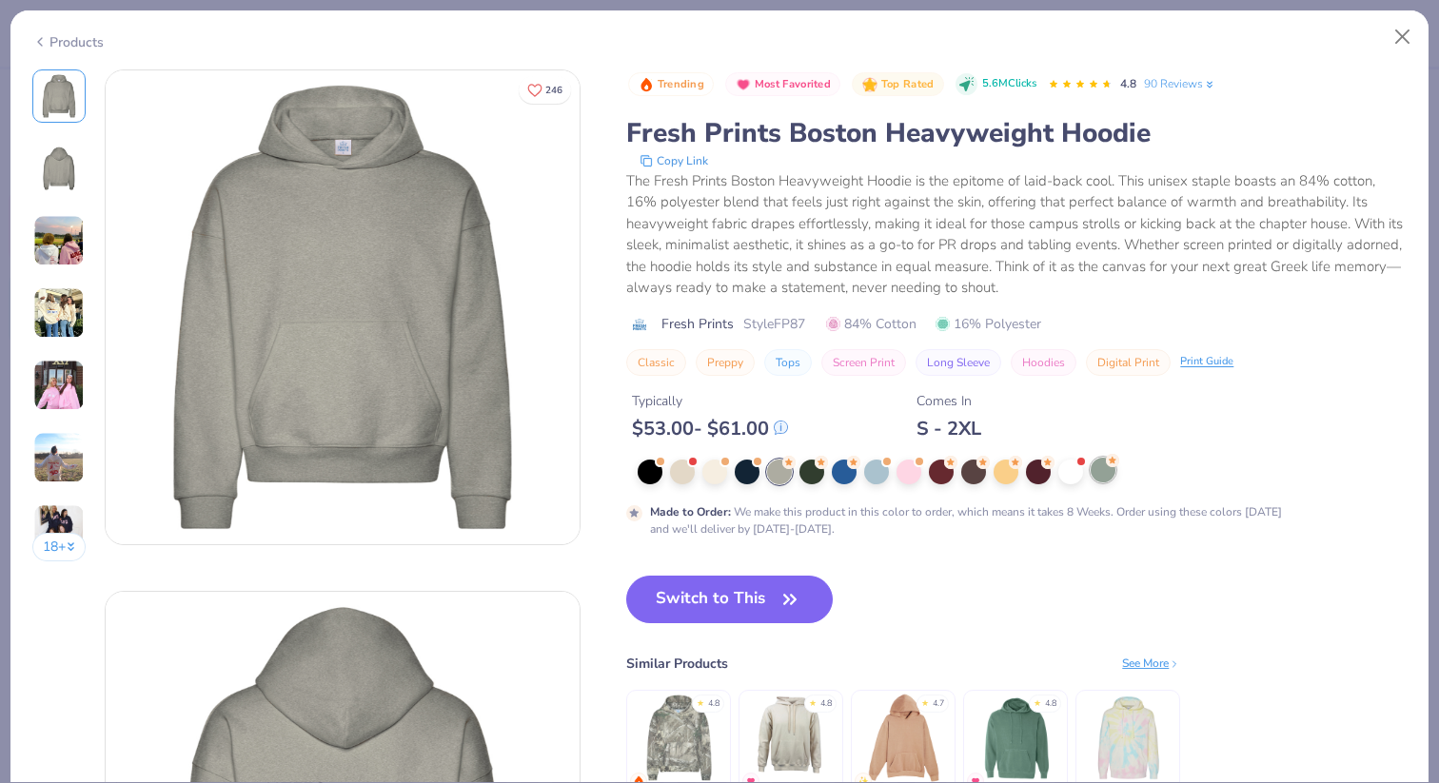
click at [1107, 472] on div at bounding box center [1103, 470] width 25 height 25
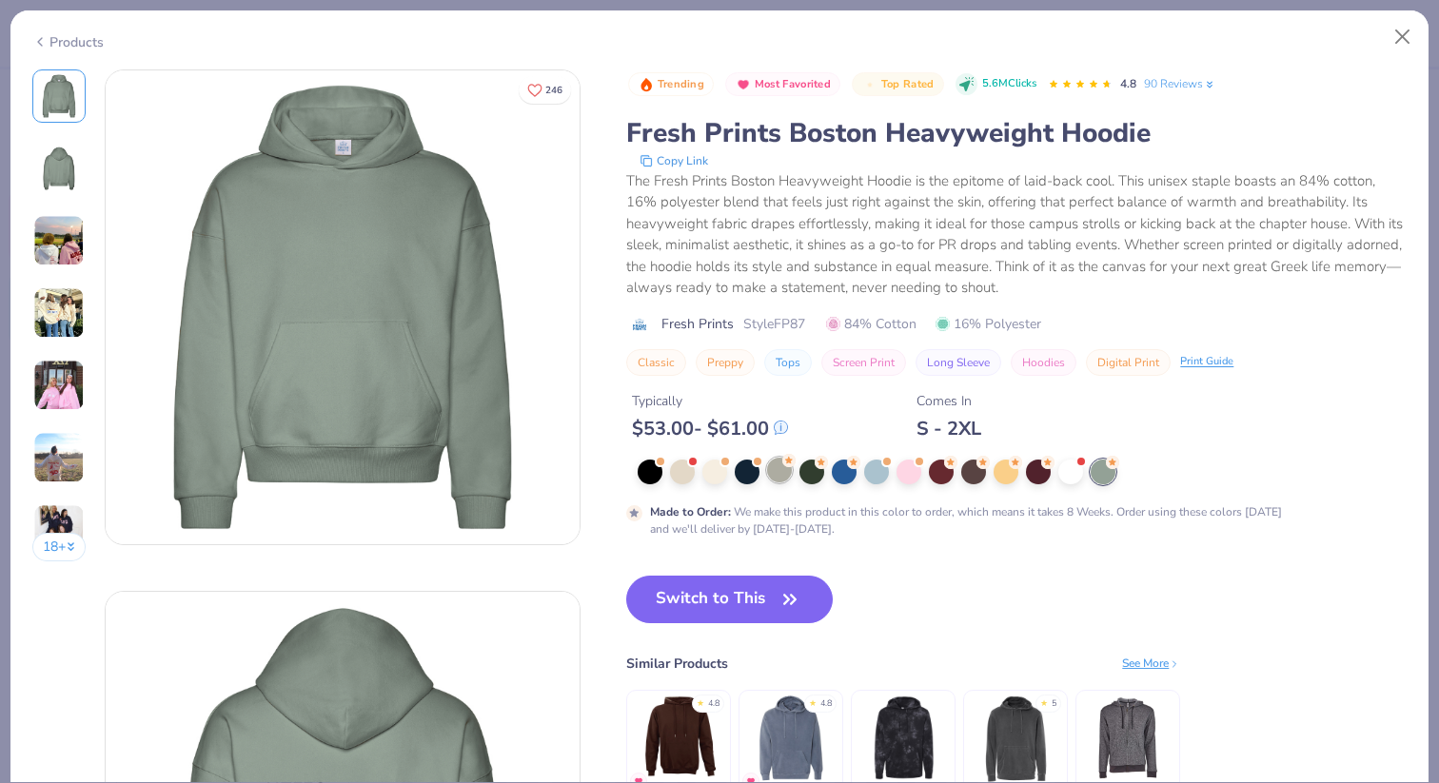
click at [786, 477] on div at bounding box center [779, 470] width 25 height 25
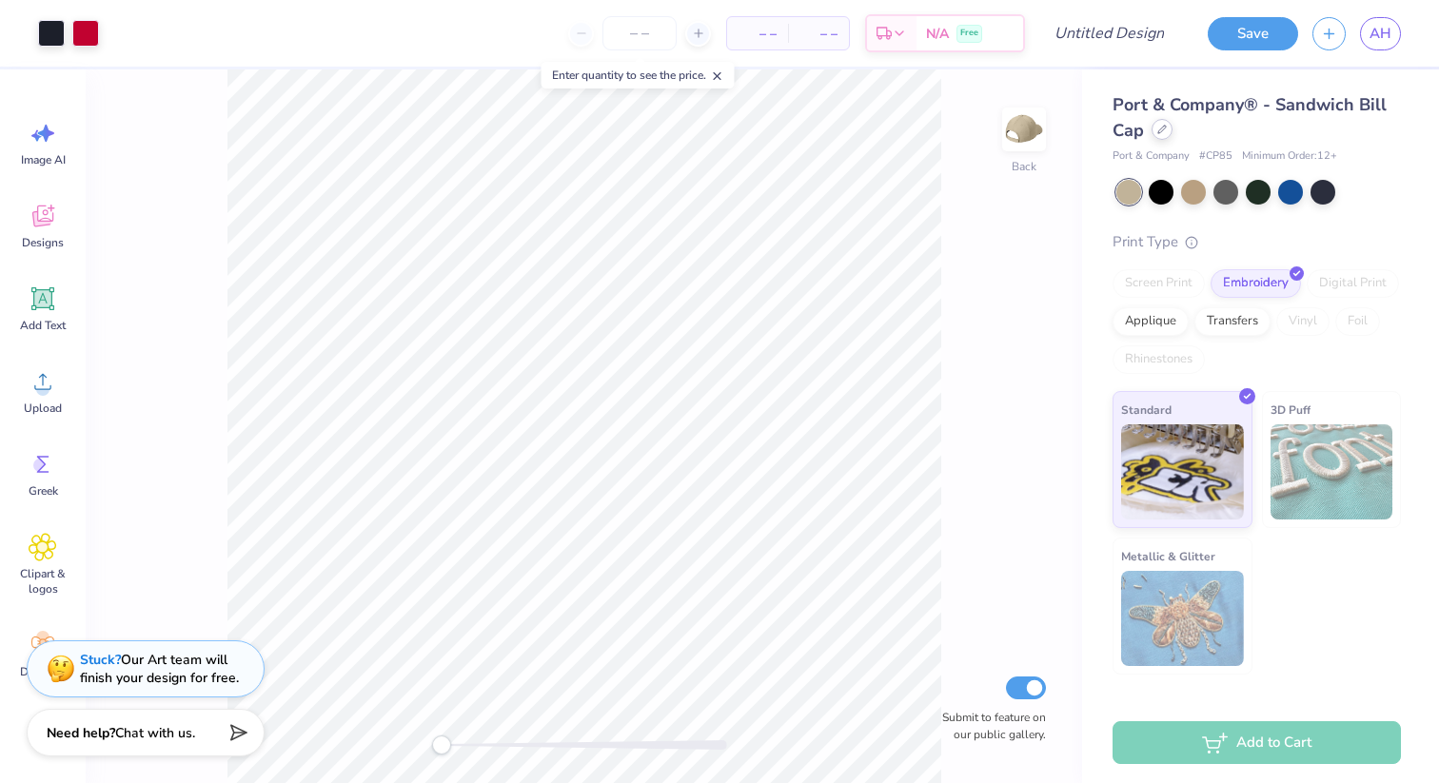
click at [1158, 120] on div at bounding box center [1162, 129] width 21 height 21
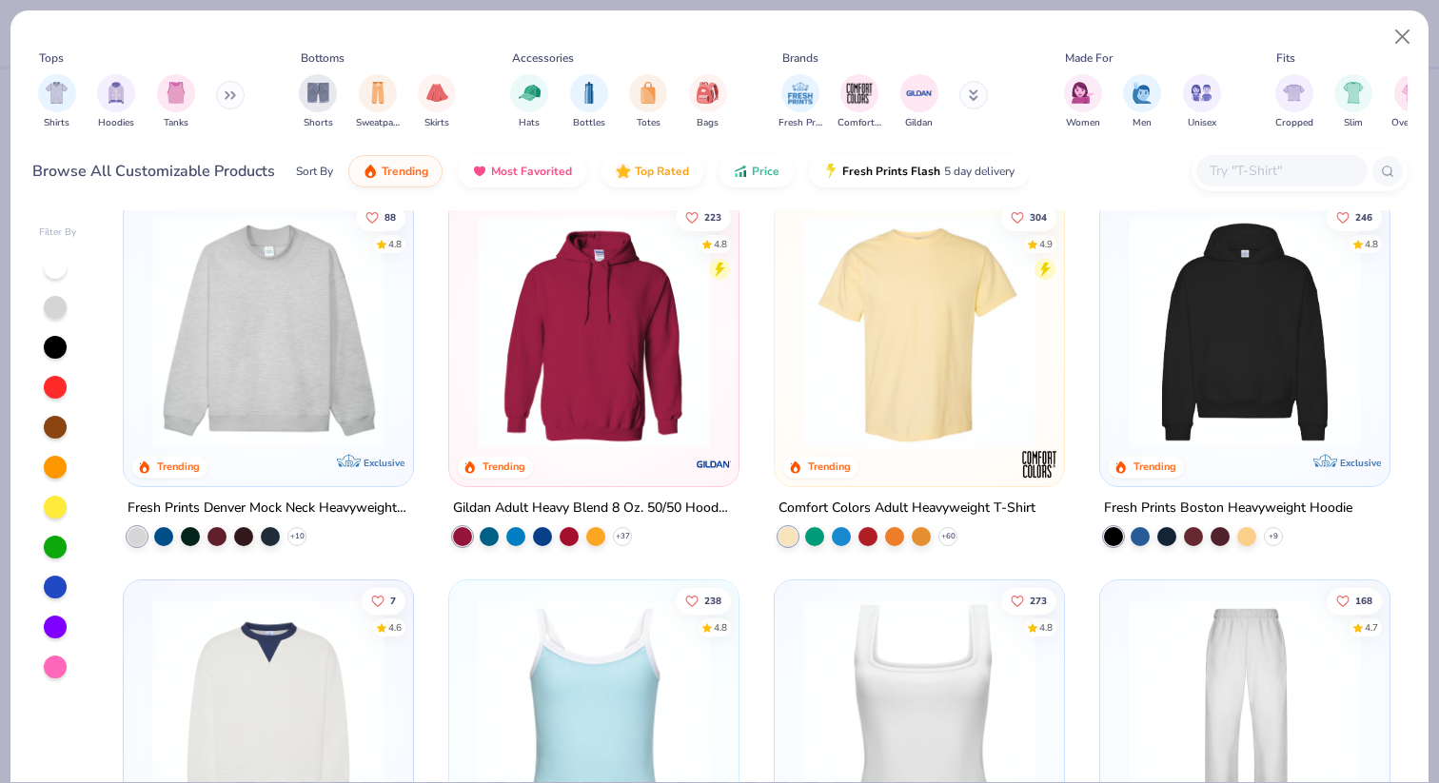
scroll to position [30, 0]
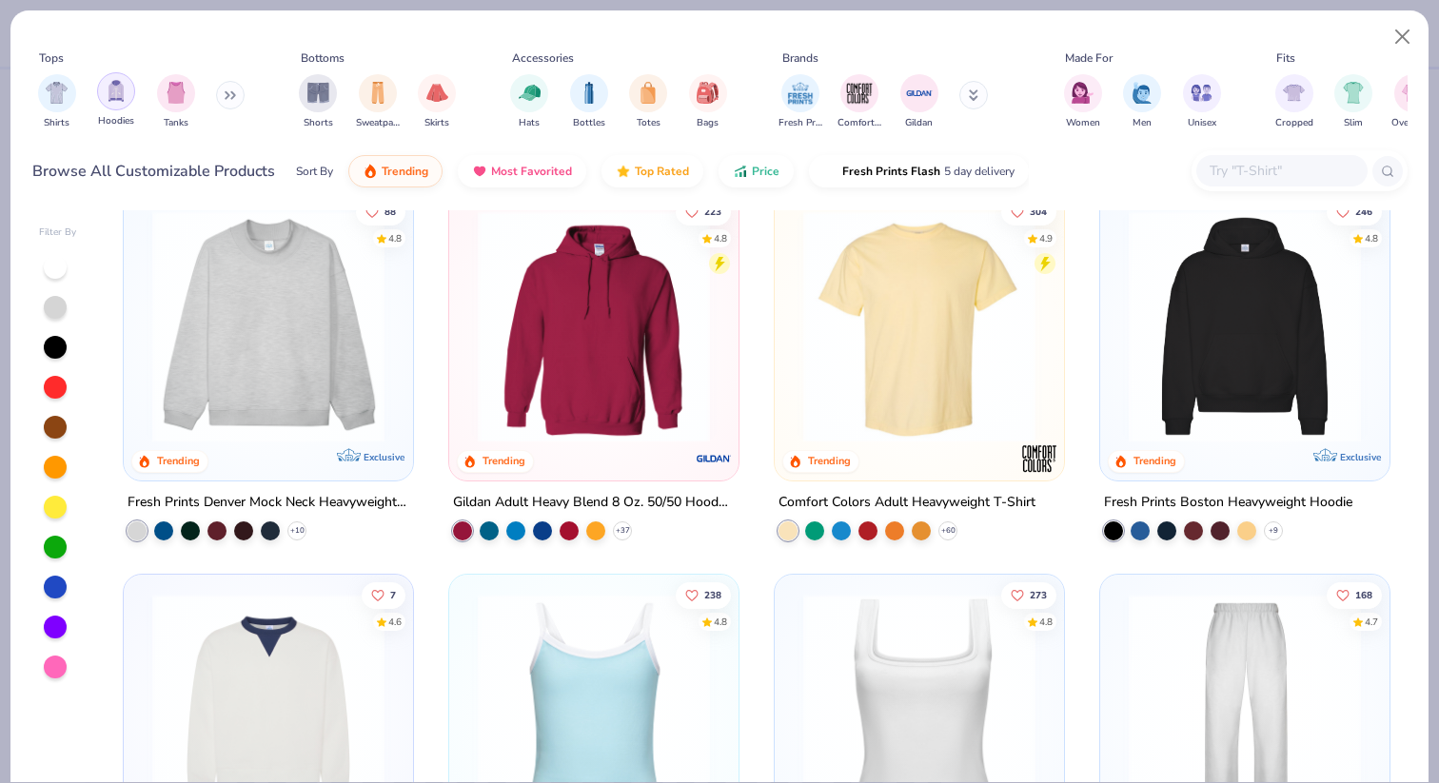
click at [113, 91] on img "filter for Hoodies" at bounding box center [116, 91] width 21 height 22
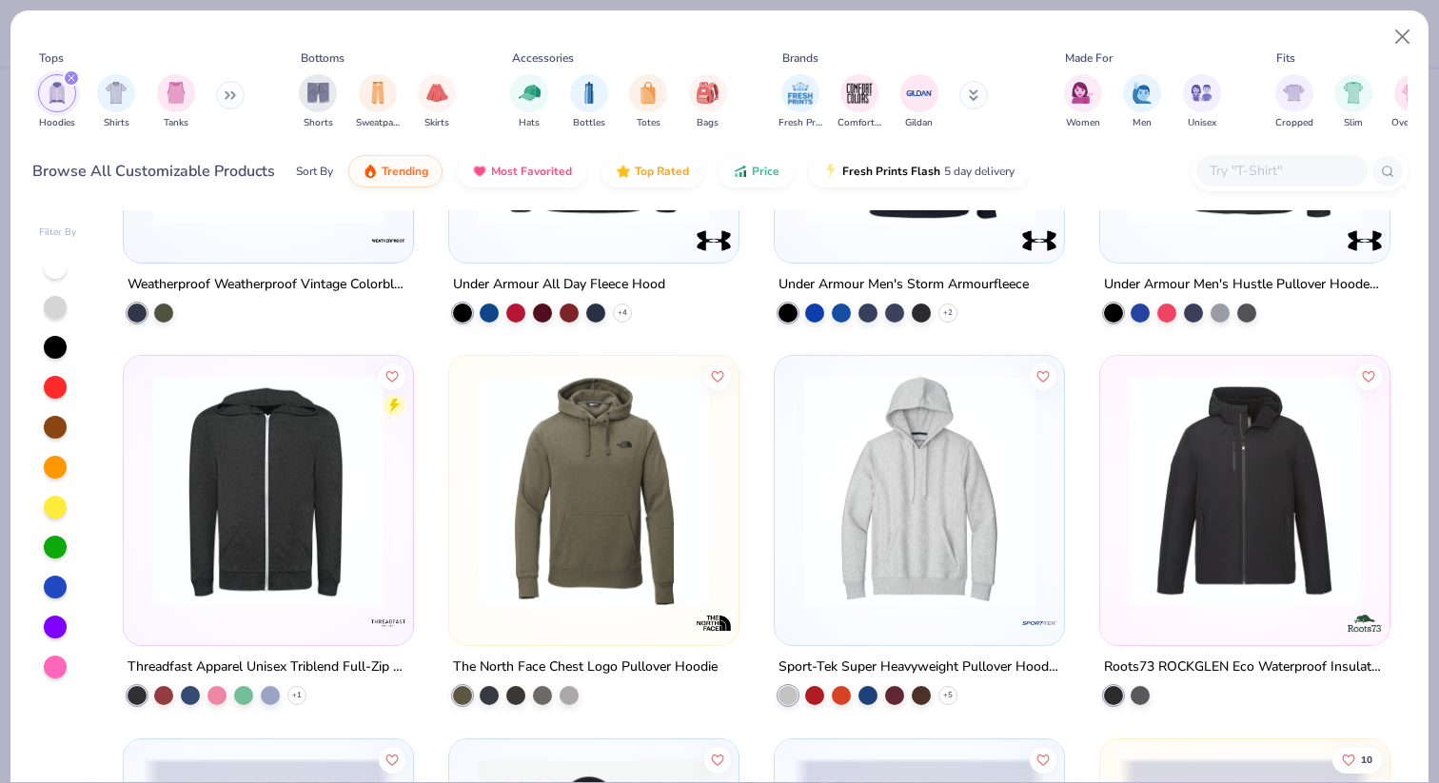
scroll to position [5793, 0]
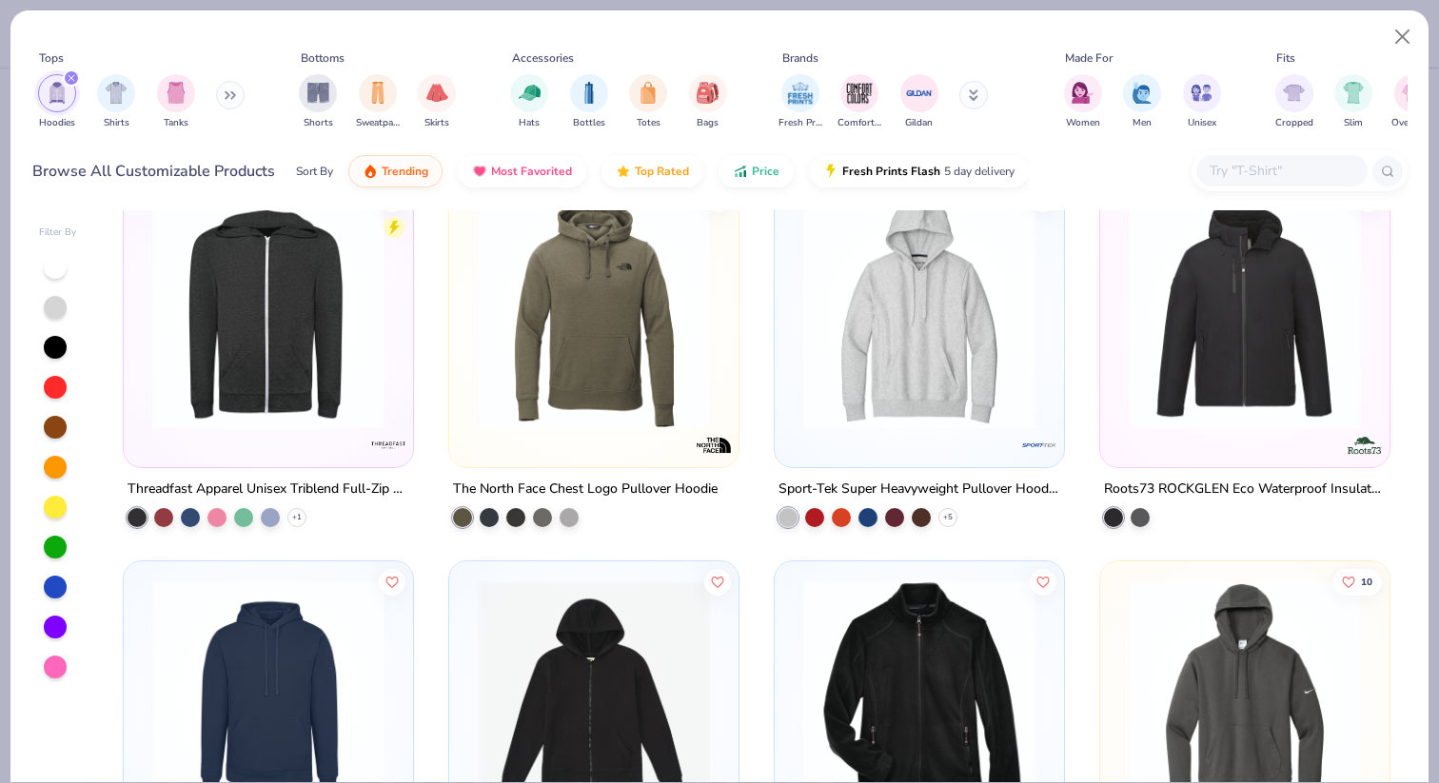
click at [1245, 166] on input "text" at bounding box center [1281, 171] width 147 height 22
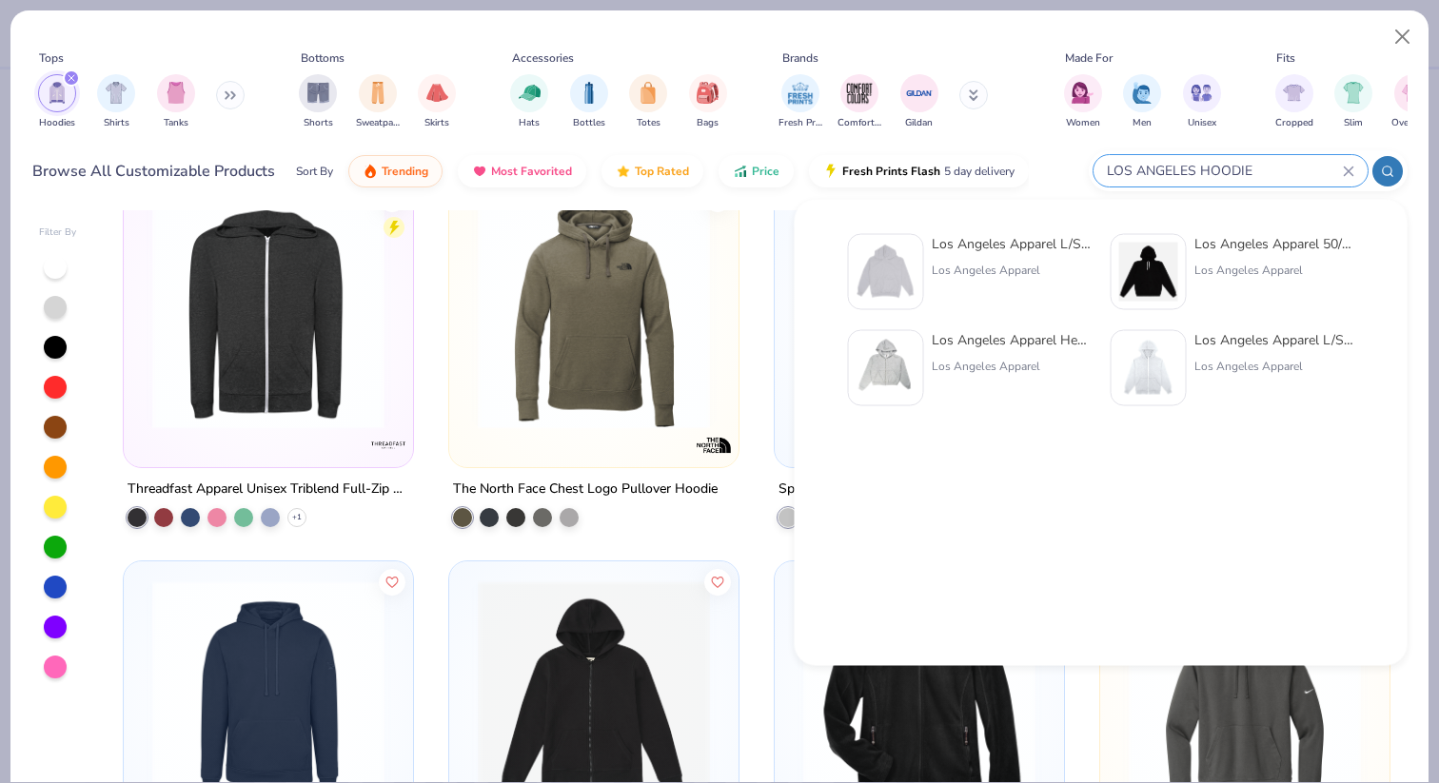
type input "LOS ANGELES HOODIE"
click at [914, 269] on img at bounding box center [886, 272] width 59 height 59
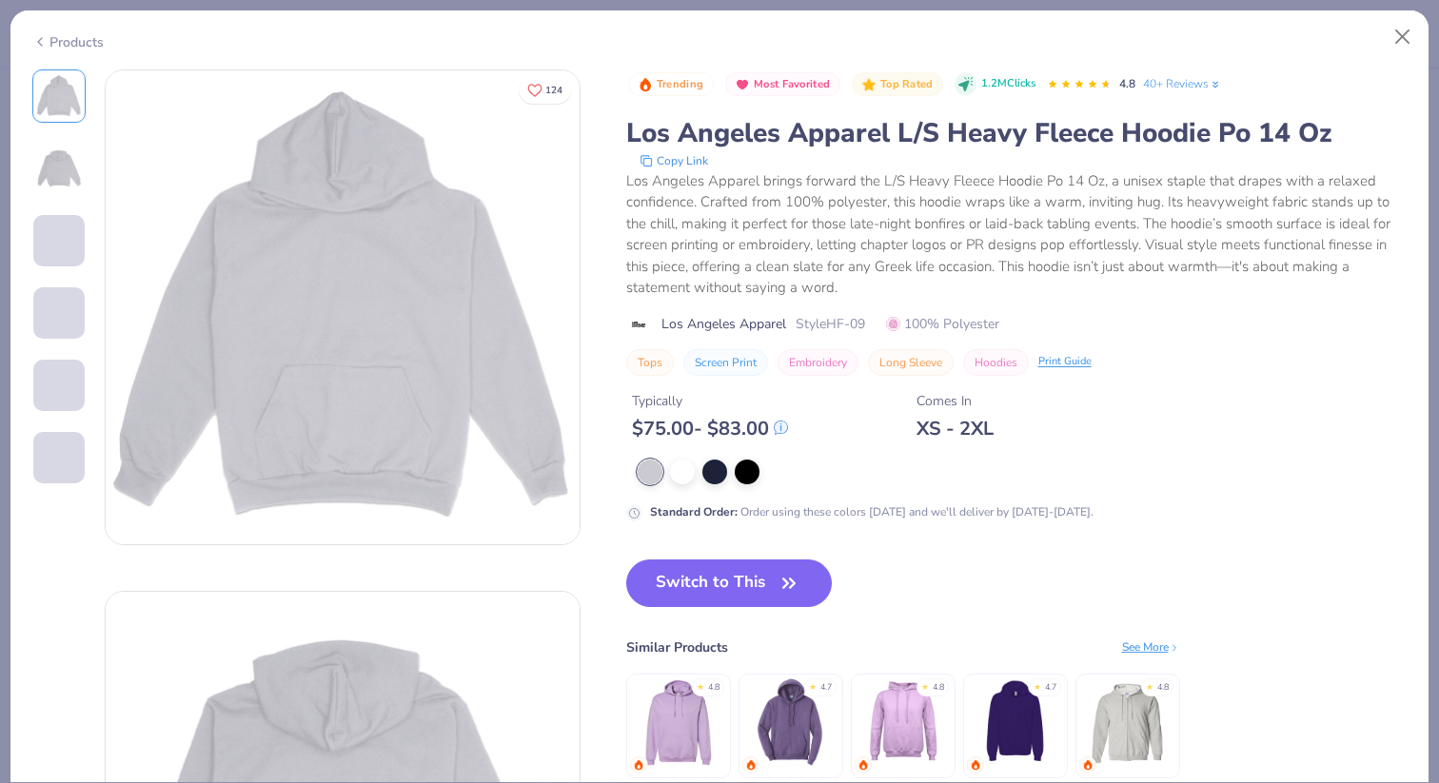
scroll to position [19, 0]
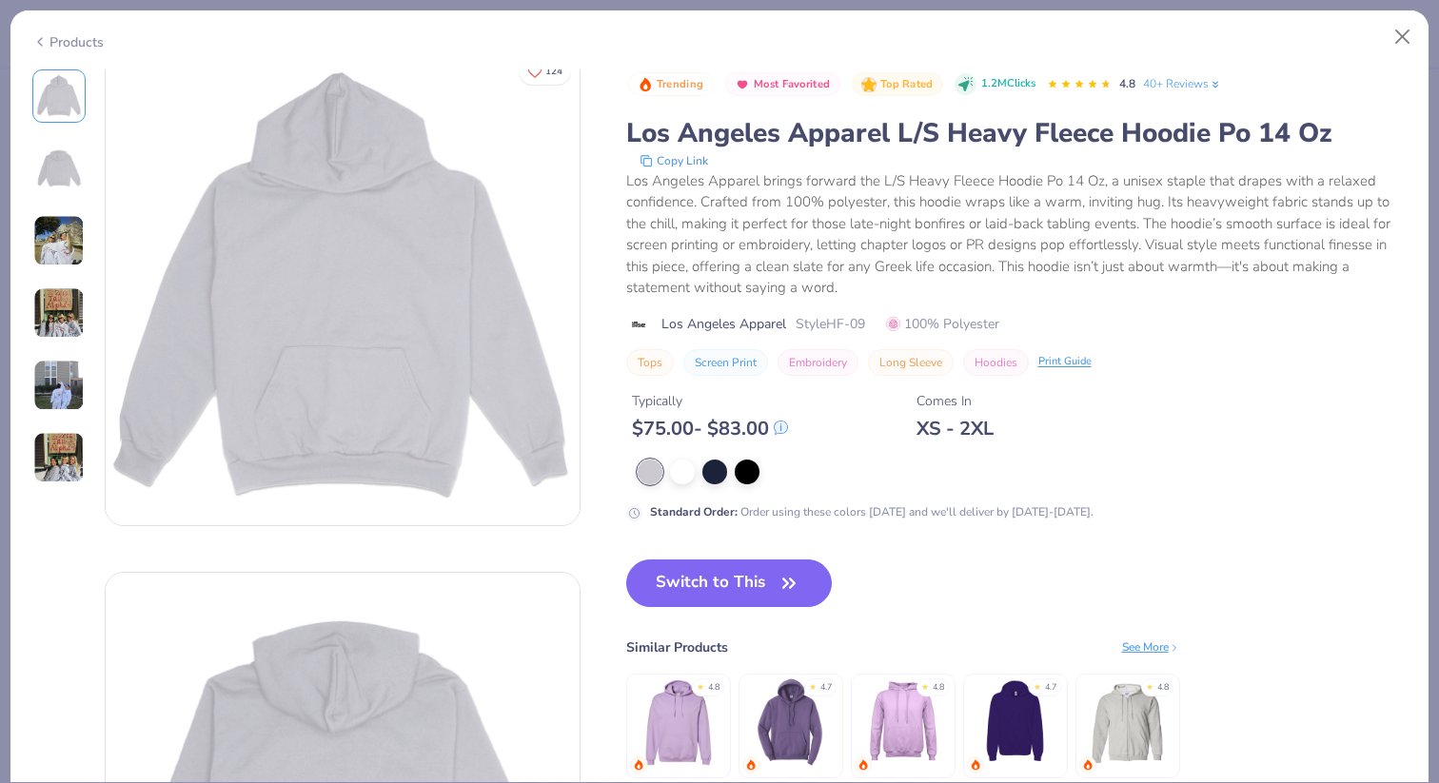
click at [39, 39] on polyline at bounding box center [40, 42] width 4 height 8
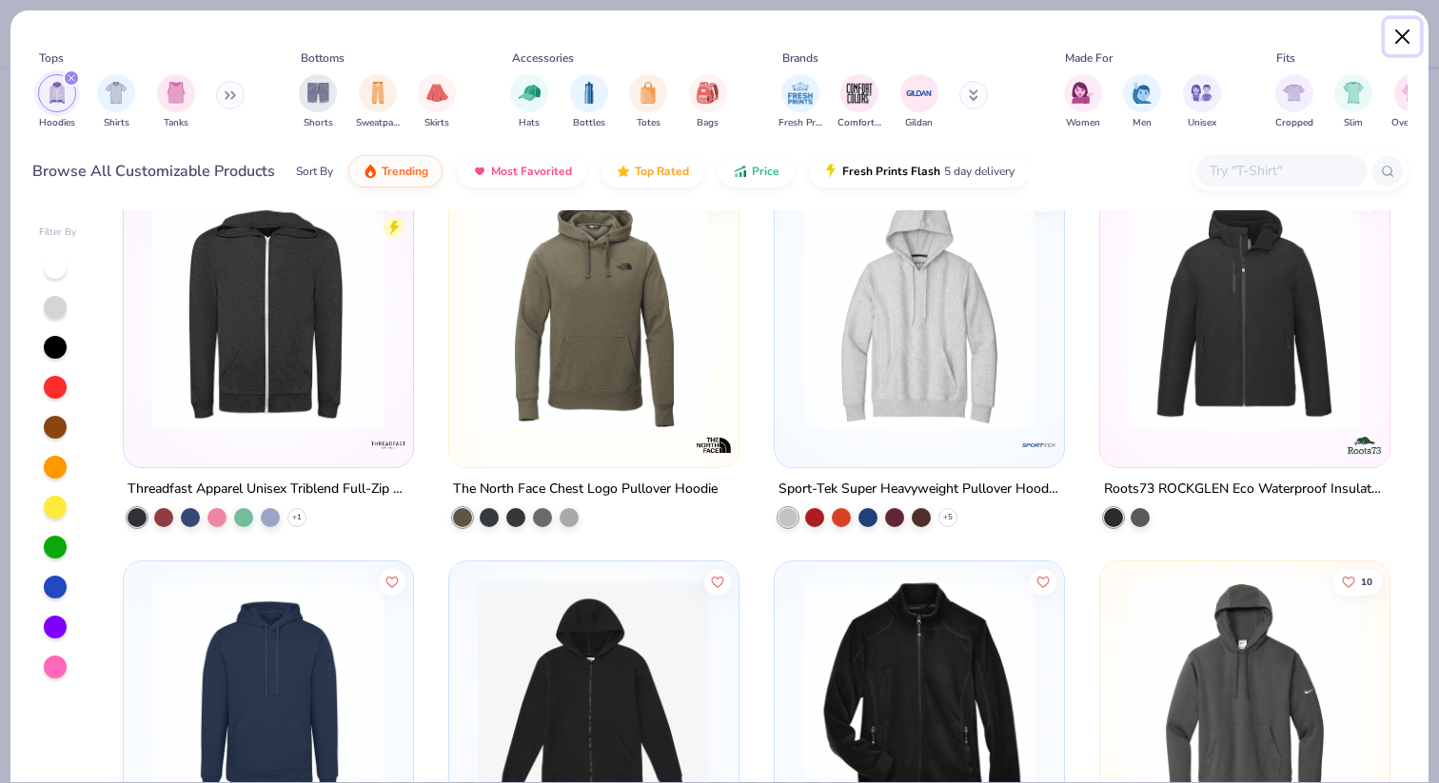
click at [1400, 36] on button "Close" at bounding box center [1403, 37] width 36 height 36
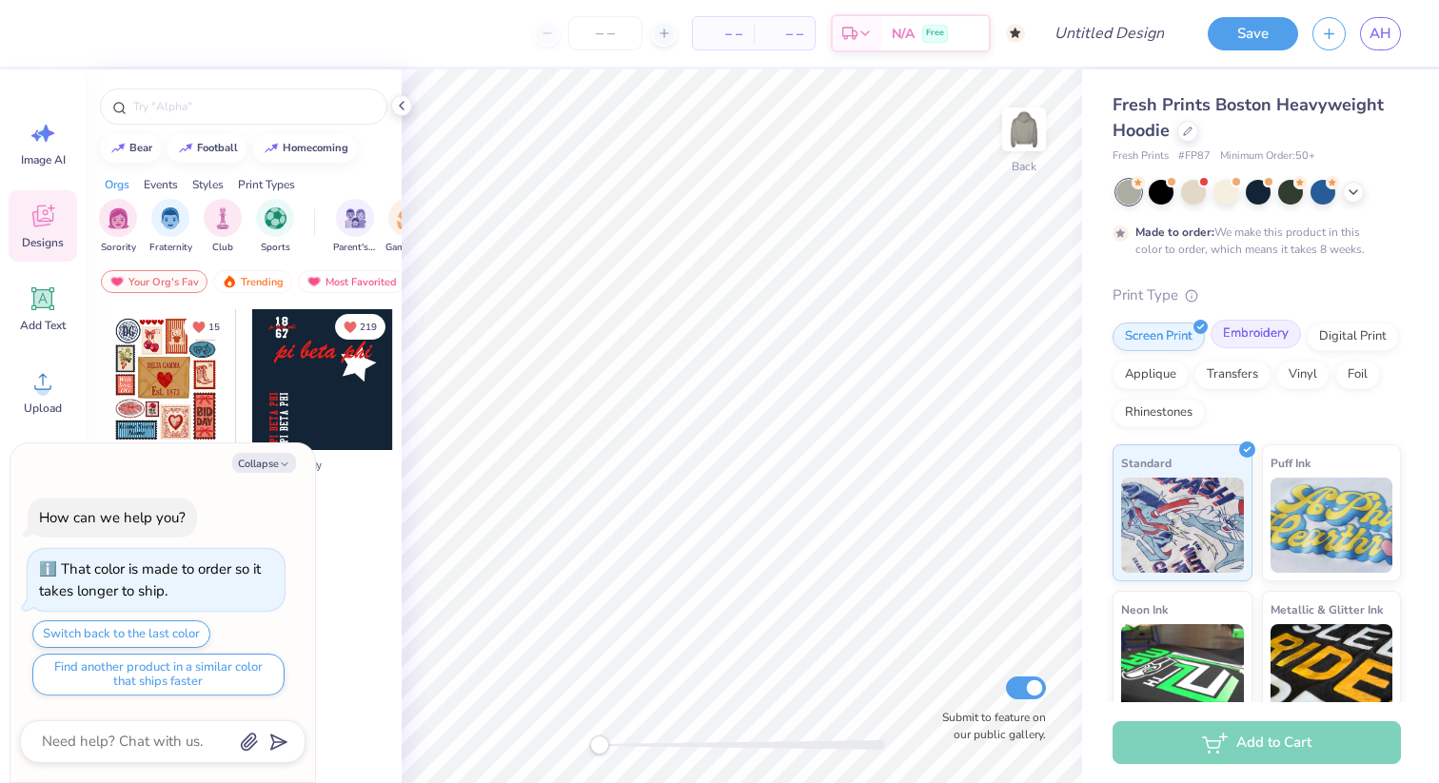
click at [1256, 342] on div "Embroidery" at bounding box center [1256, 334] width 90 height 29
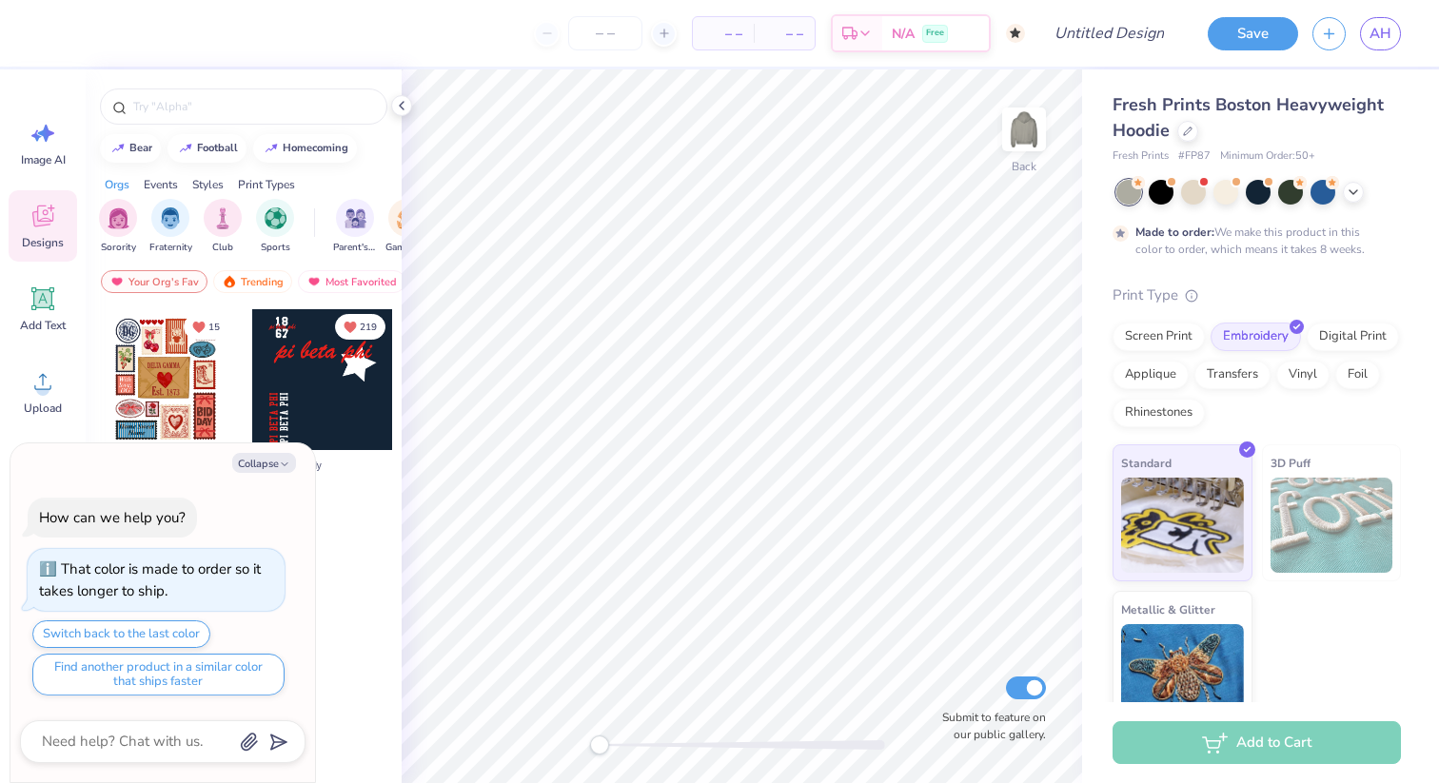
click at [1282, 483] on img at bounding box center [1332, 525] width 123 height 95
click at [45, 293] on icon at bounding box center [43, 299] width 18 height 18
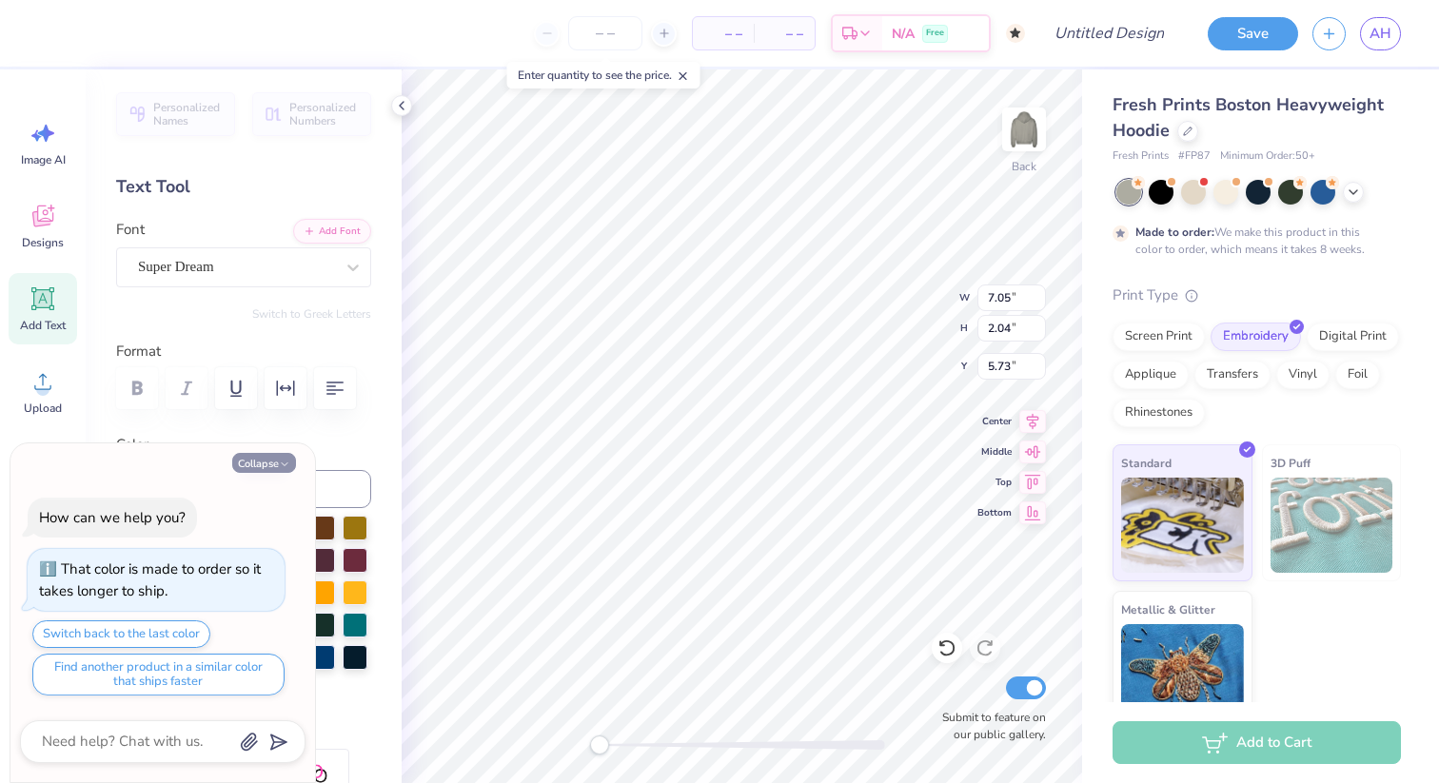
click at [265, 463] on button "Collapse" at bounding box center [264, 463] width 64 height 20
type textarea "x"
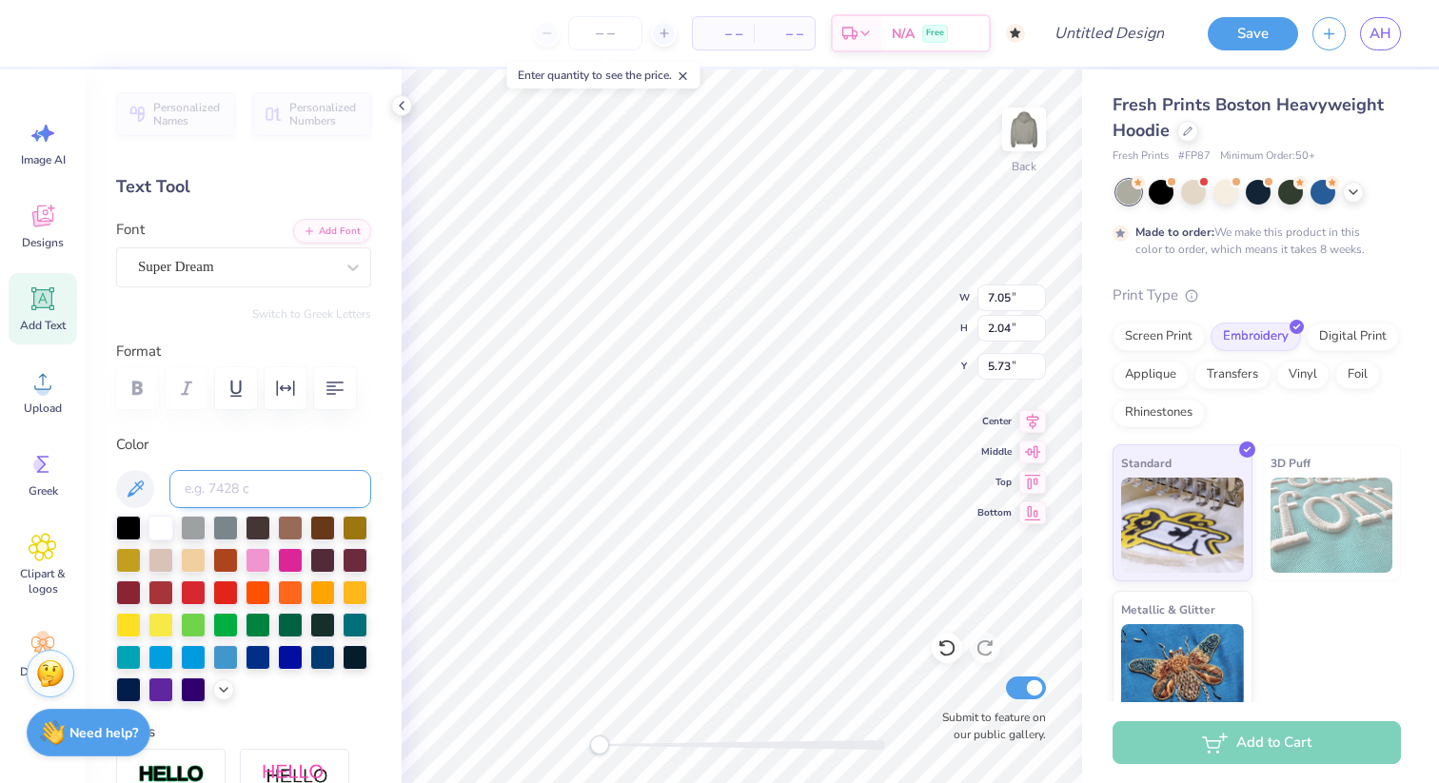
click at [244, 485] on input at bounding box center [270, 489] width 202 height 38
